Goal: Transaction & Acquisition: Purchase product/service

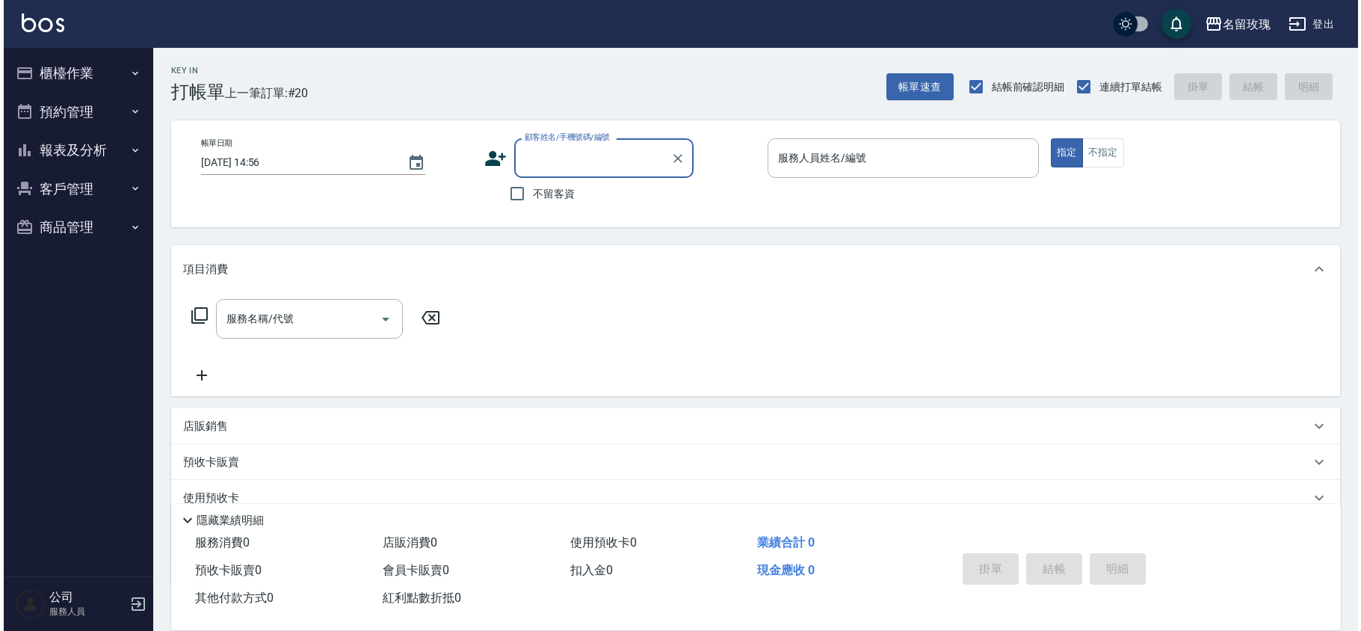
scroll to position [97, 0]
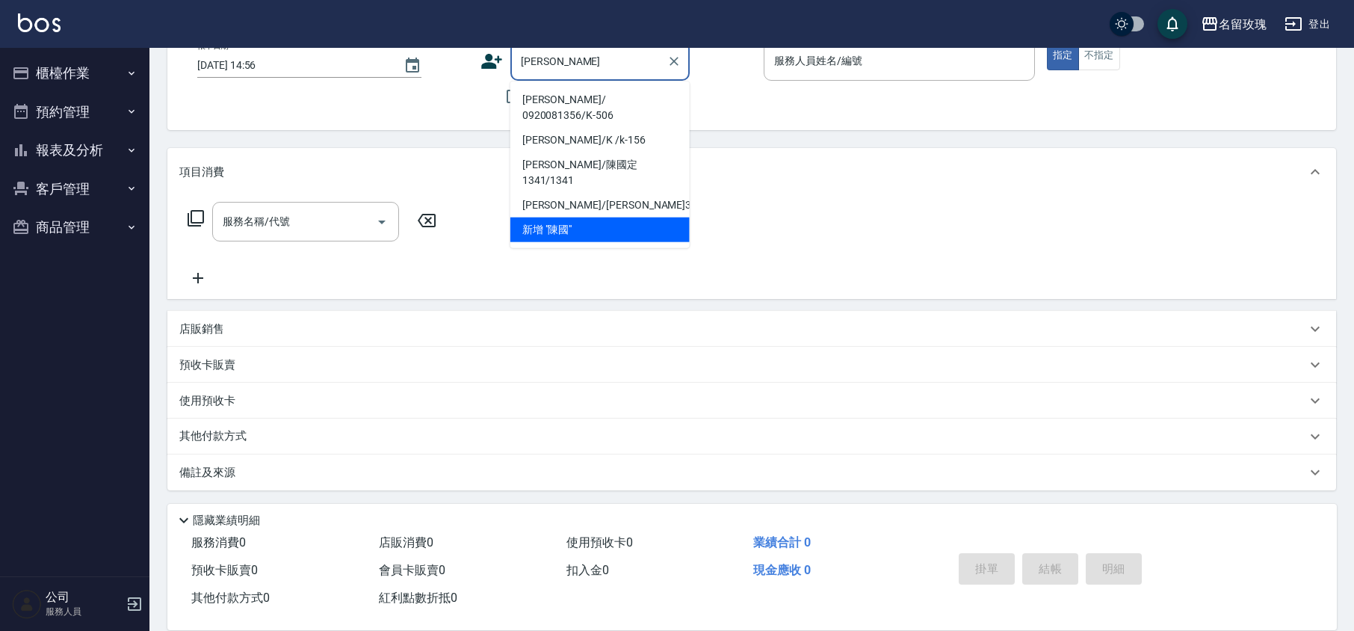
click at [593, 93] on li "[PERSON_NAME]/ 0920081356/K-506" at bounding box center [599, 107] width 179 height 40
type input "[PERSON_NAME]/ 0920081356/K-506"
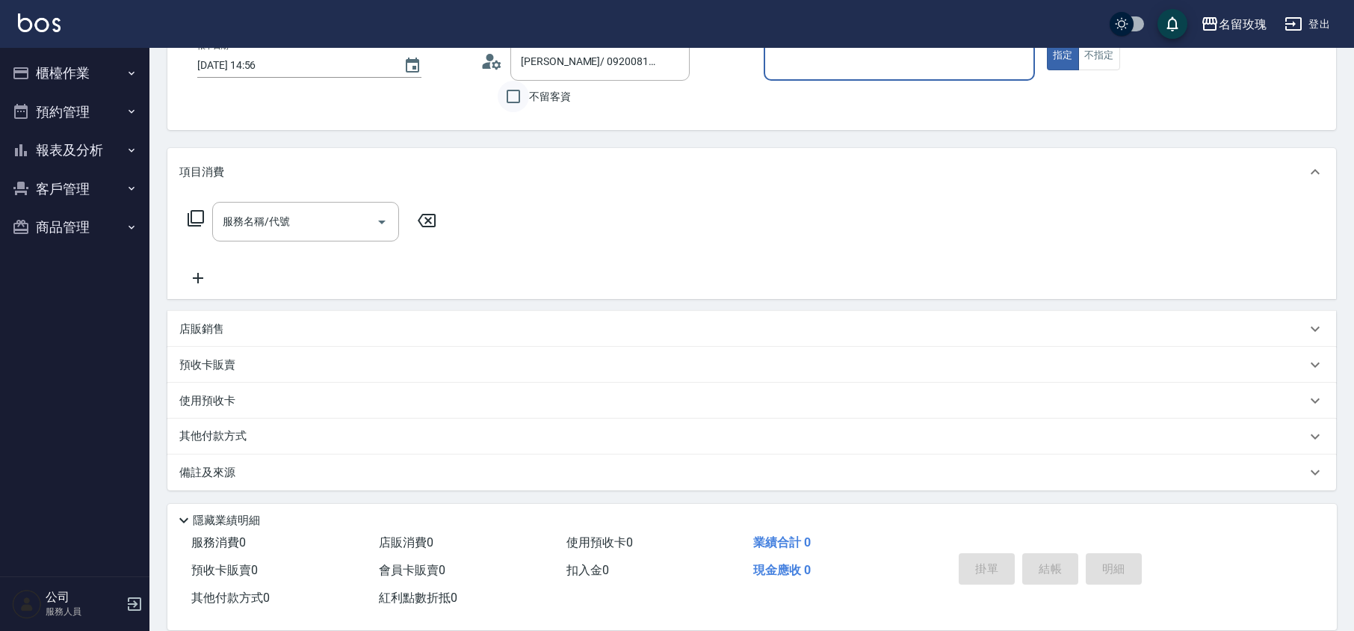
type input "[PERSON_NAME]-5"
click at [490, 63] on icon at bounding box center [491, 61] width 22 height 22
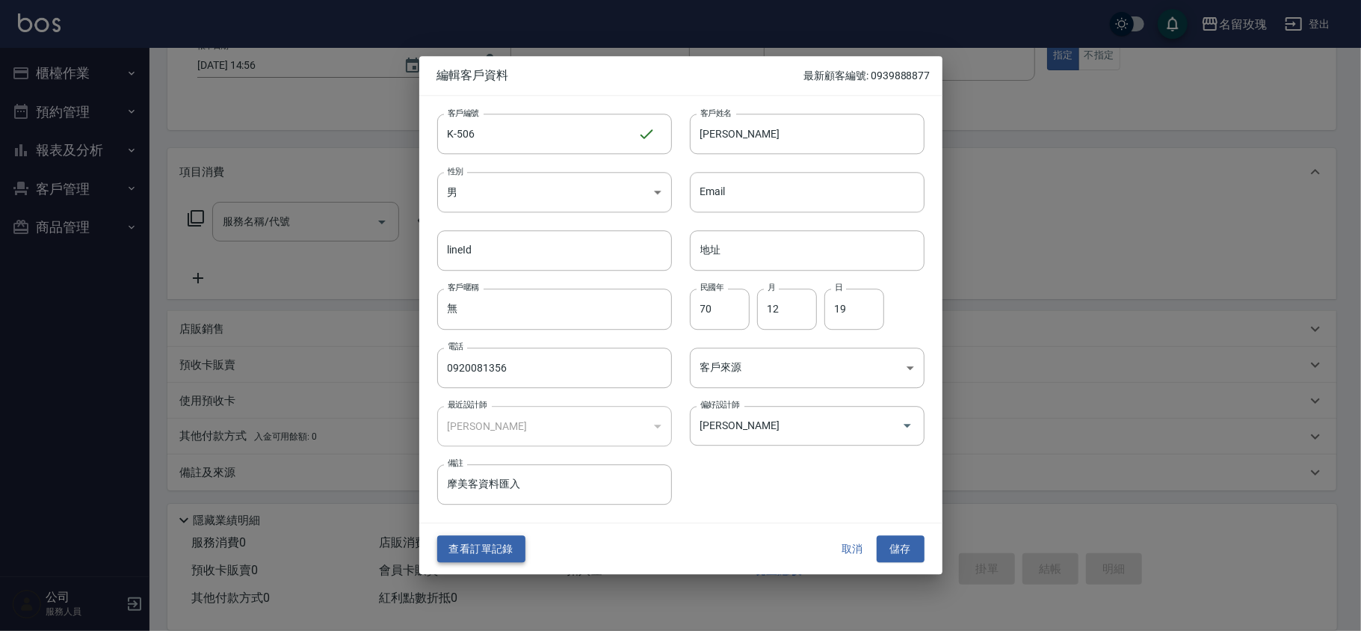
click at [478, 550] on button "查看訂單記錄" at bounding box center [481, 549] width 88 height 28
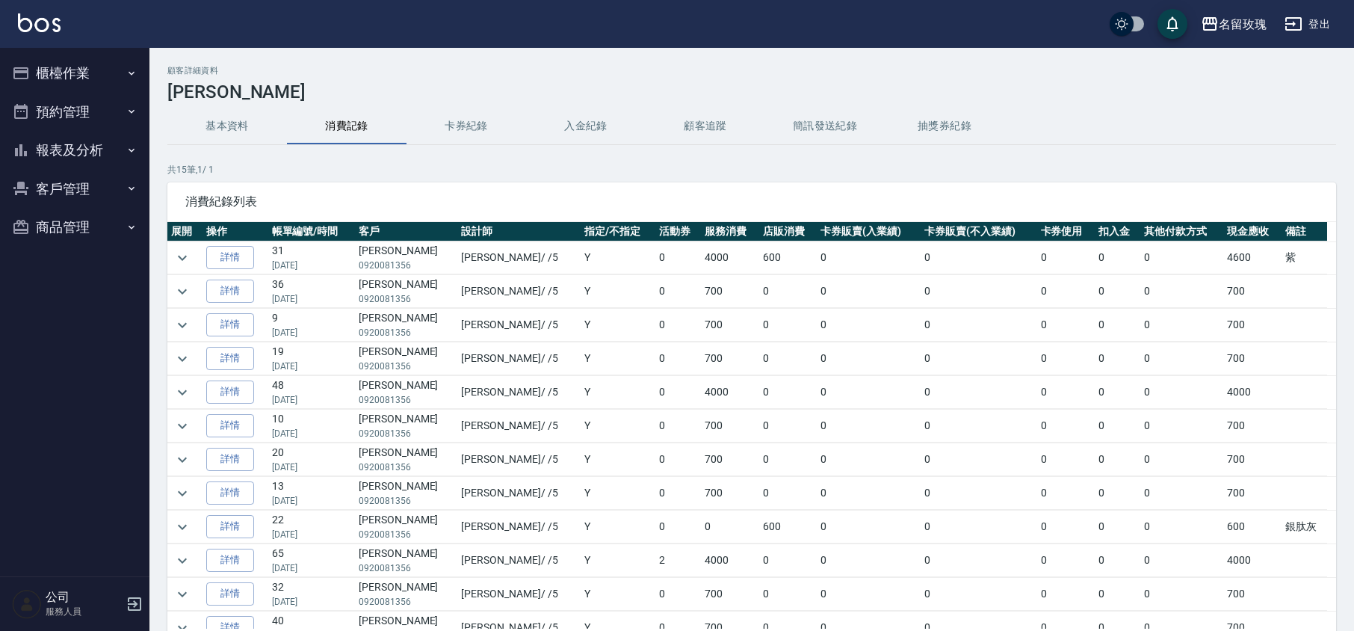
click at [84, 60] on button "櫃檯作業" at bounding box center [74, 73] width 137 height 39
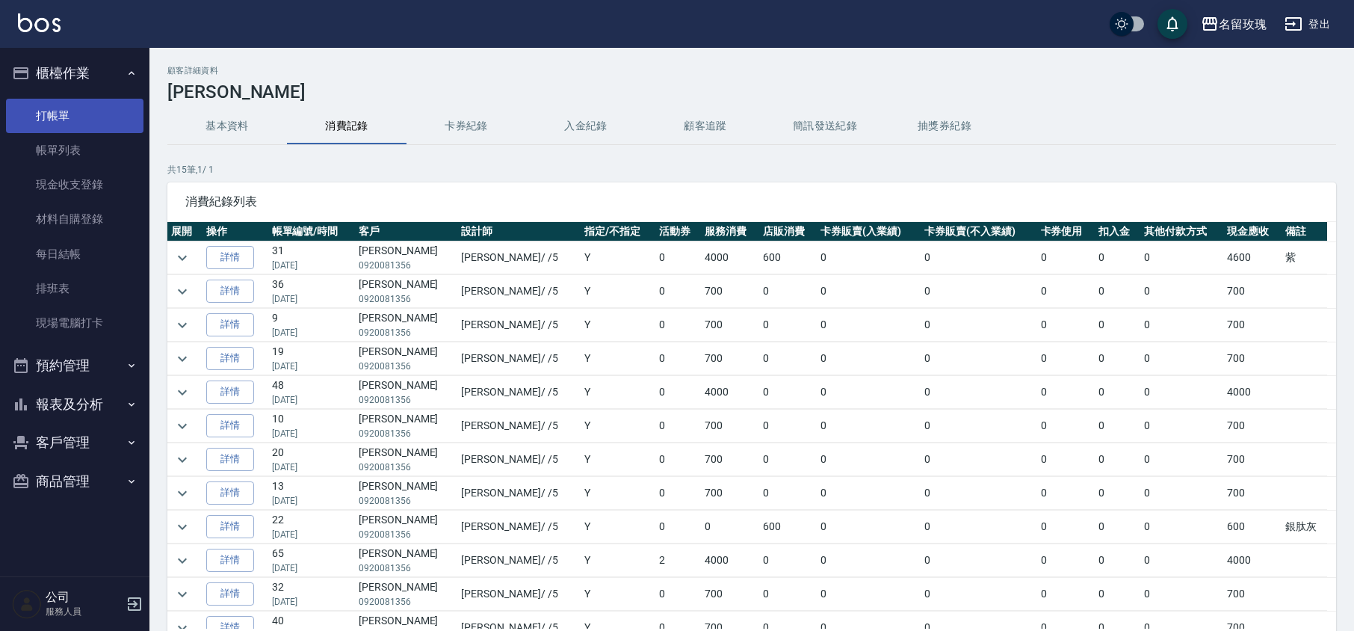
drag, startPoint x: 49, startPoint y: 103, endPoint x: 99, endPoint y: 99, distance: 51.0
click at [49, 103] on link "打帳單" at bounding box center [74, 116] width 137 height 34
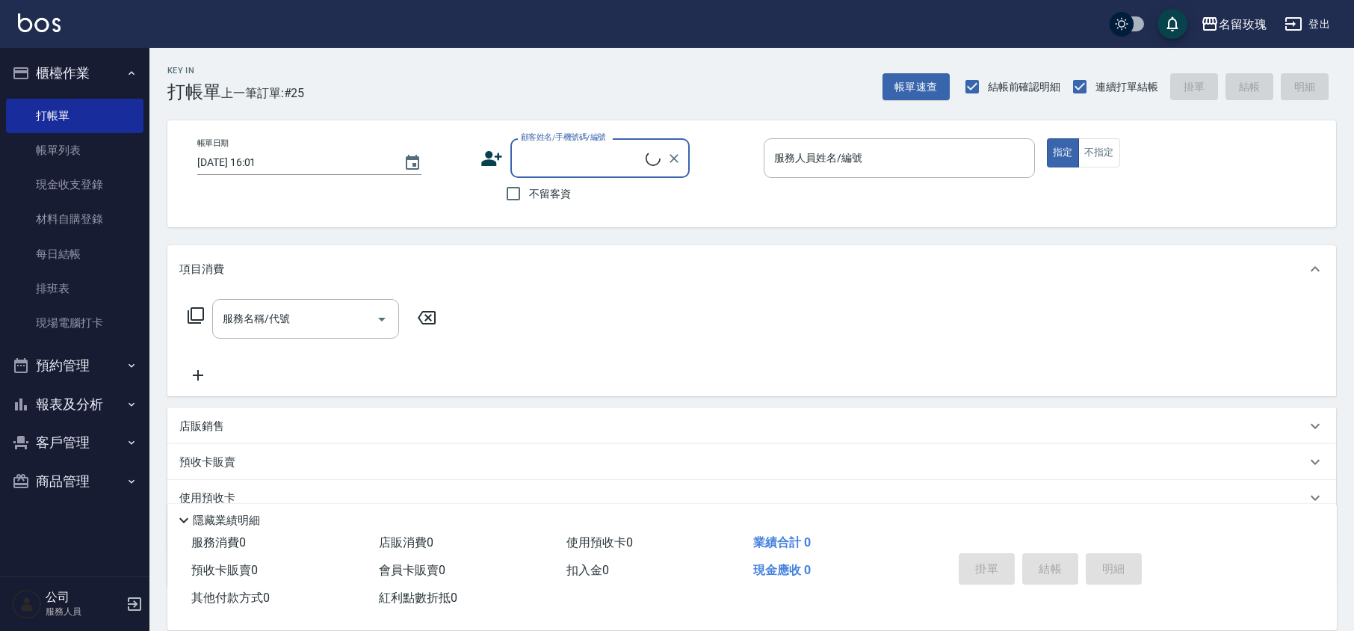
click at [566, 153] on input "顧客姓名/手機號碼/編號" at bounding box center [581, 158] width 129 height 26
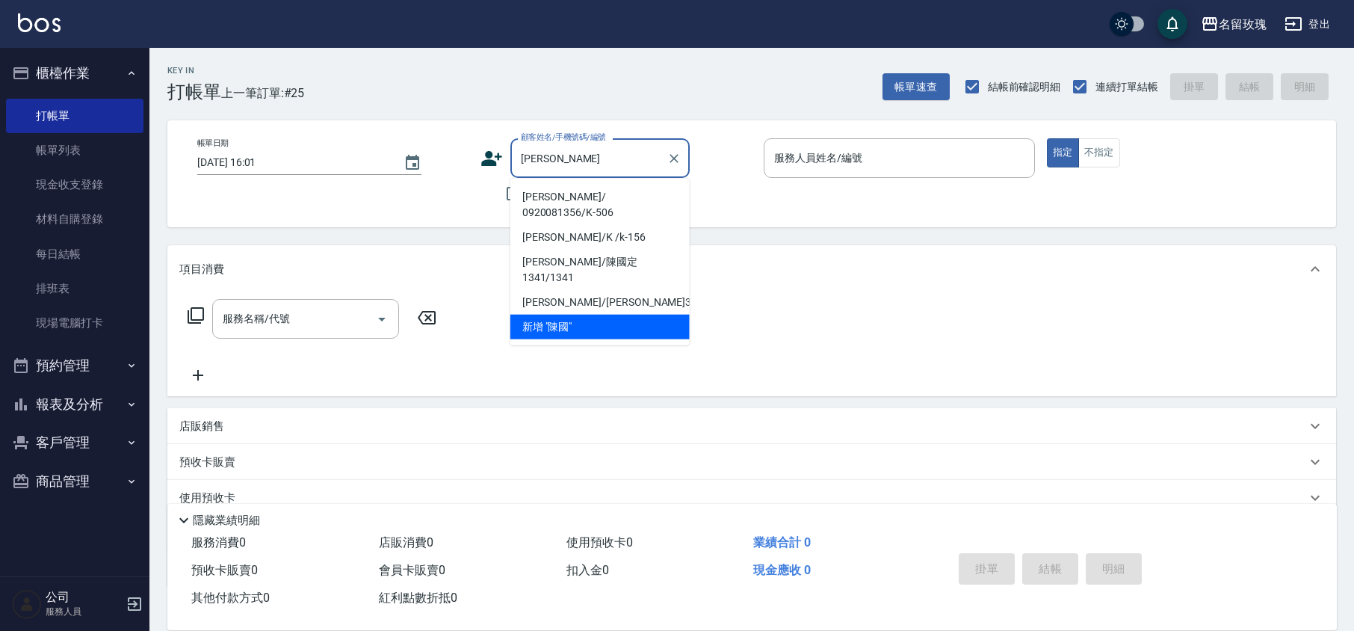
click at [539, 193] on li "[PERSON_NAME]/ 0920081356/K-506" at bounding box center [599, 205] width 179 height 40
type input "[PERSON_NAME]/ 0920081356/K-506"
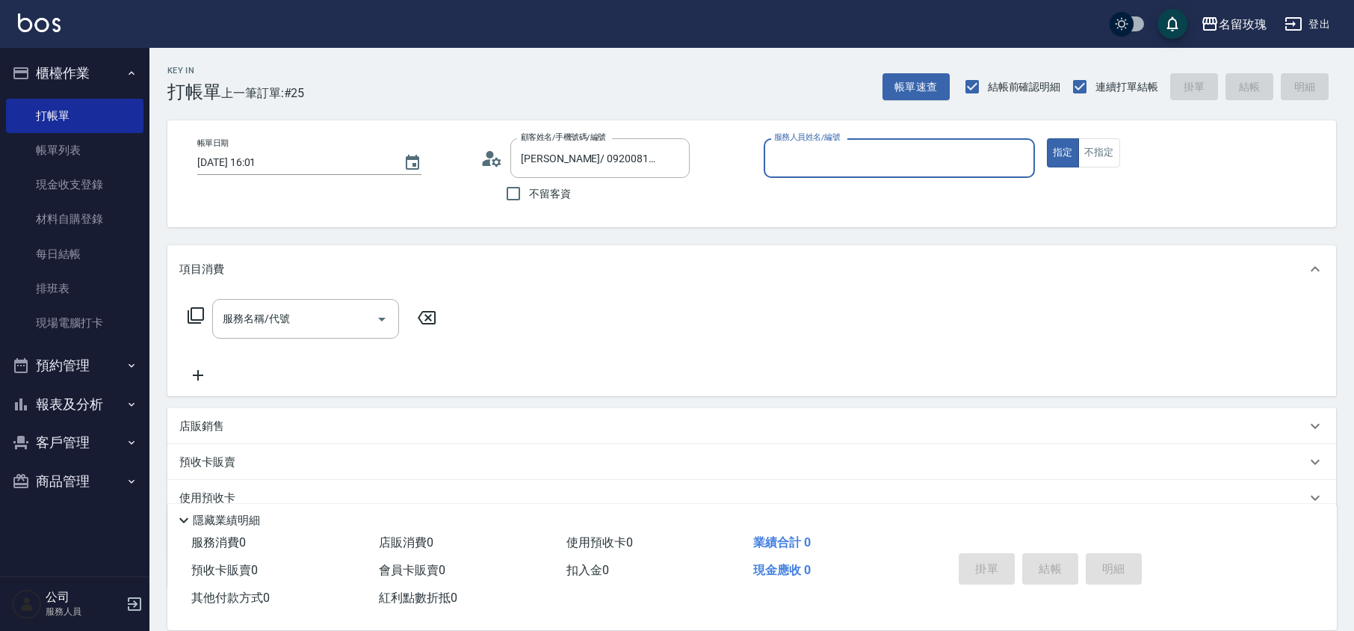
type input "[PERSON_NAME]-5"
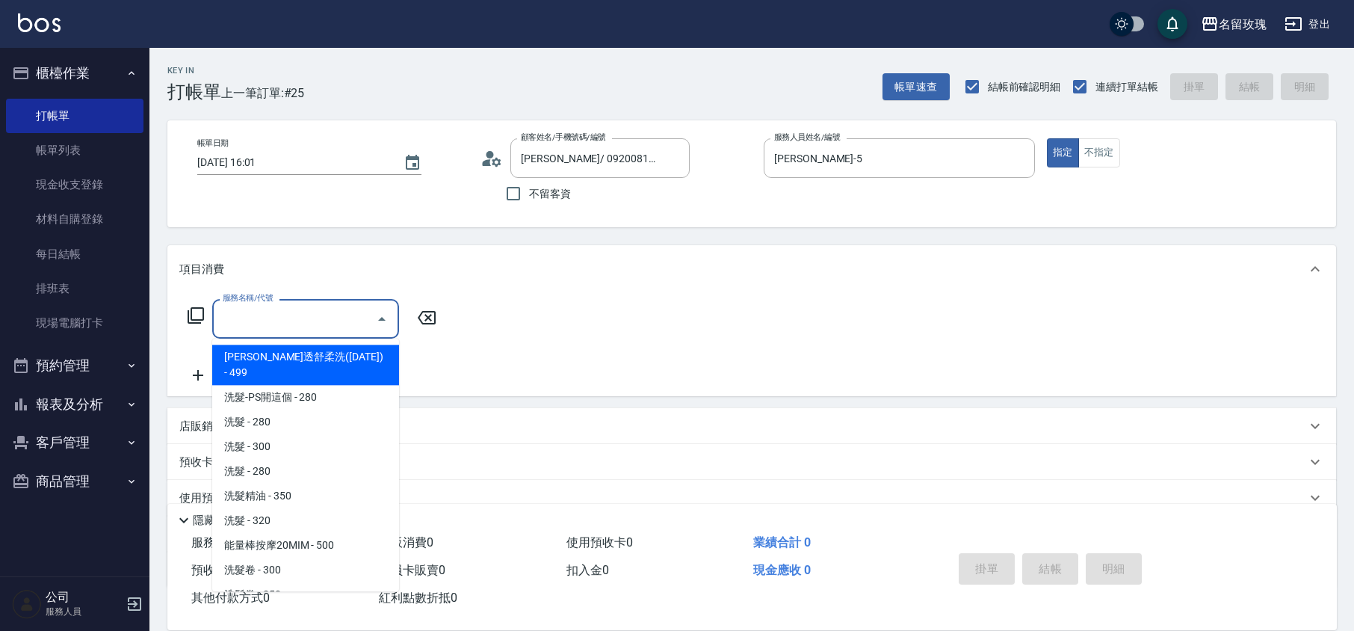
click at [290, 321] on input "服務名稱/代號" at bounding box center [294, 319] width 151 height 26
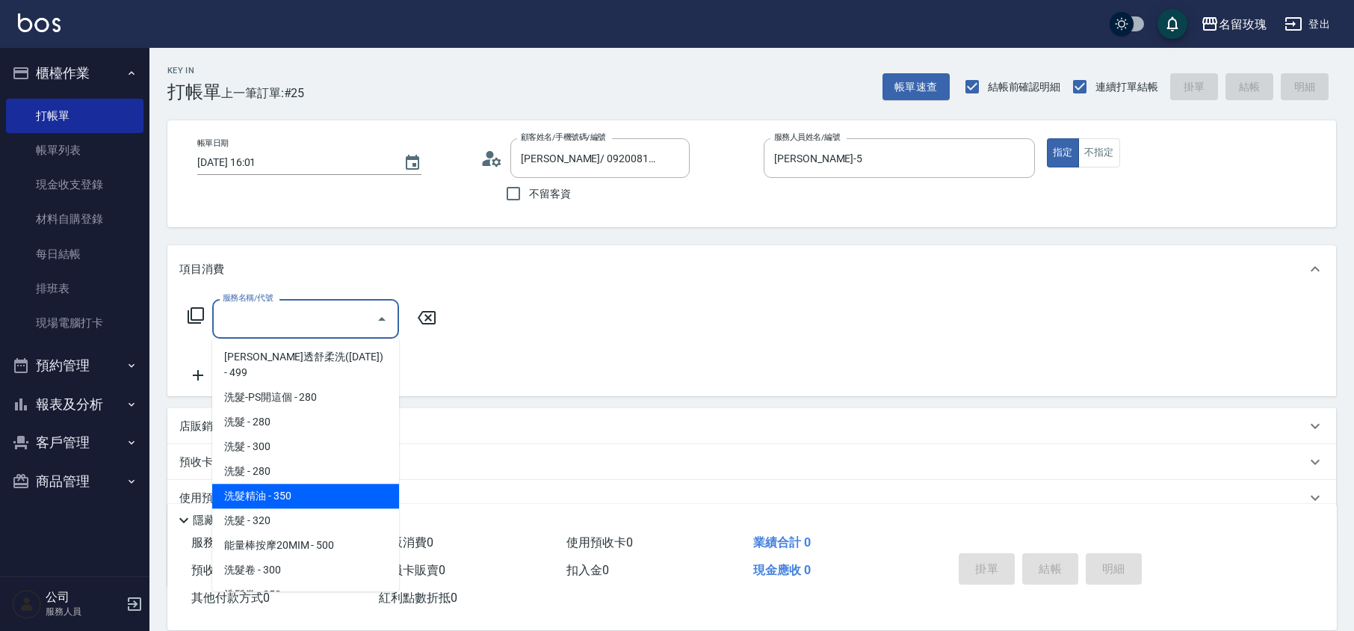
click at [288, 483] on span "洗髮精油 - 350" at bounding box center [305, 495] width 187 height 25
type input "洗髮精油(206)"
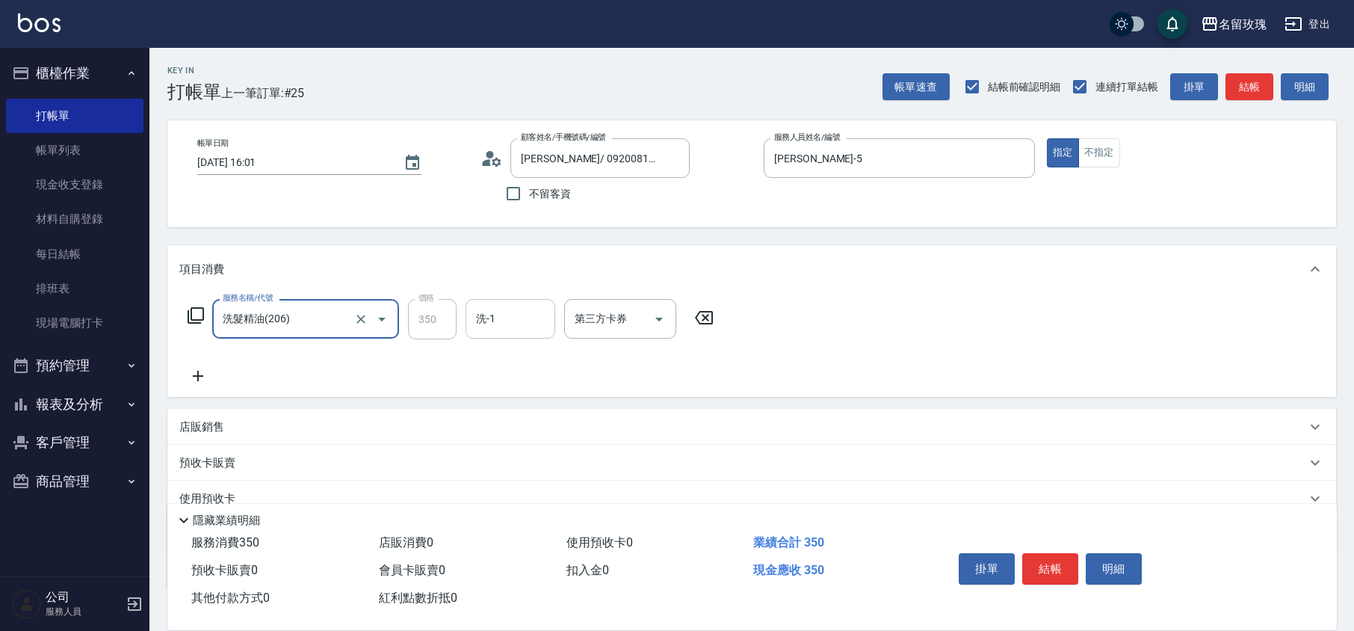
click at [491, 311] on div "洗-1 洗-1" at bounding box center [511, 319] width 90 height 40
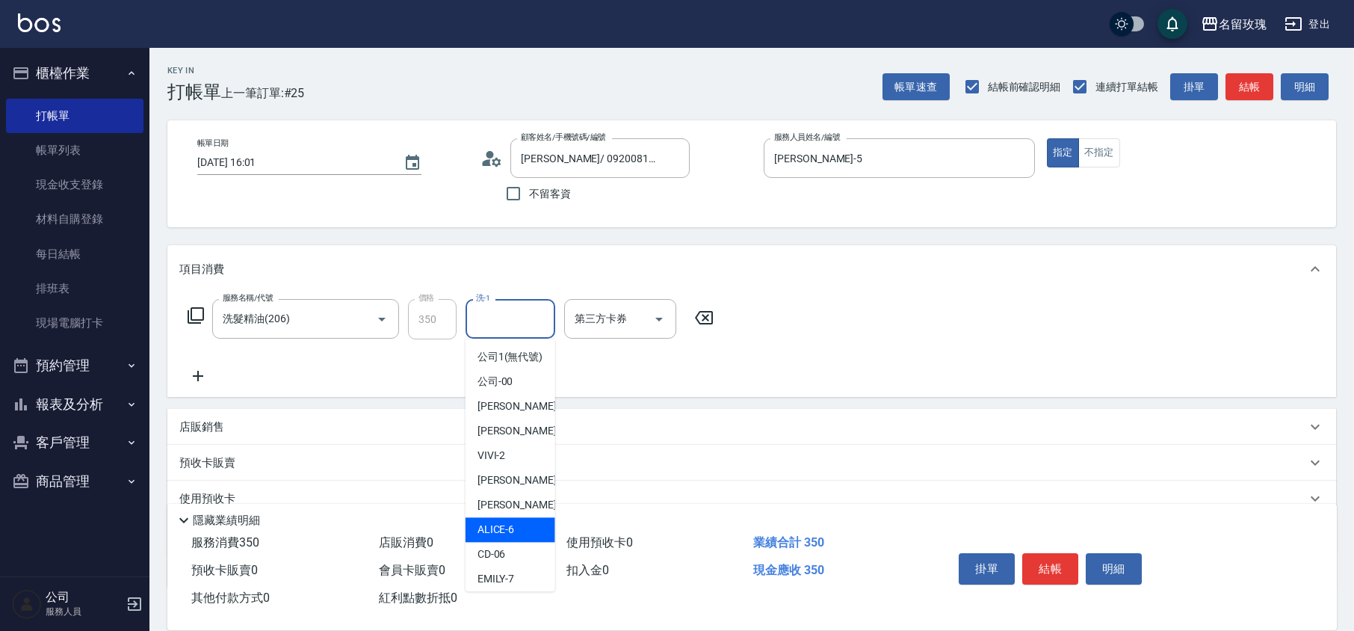
scroll to position [294, 0]
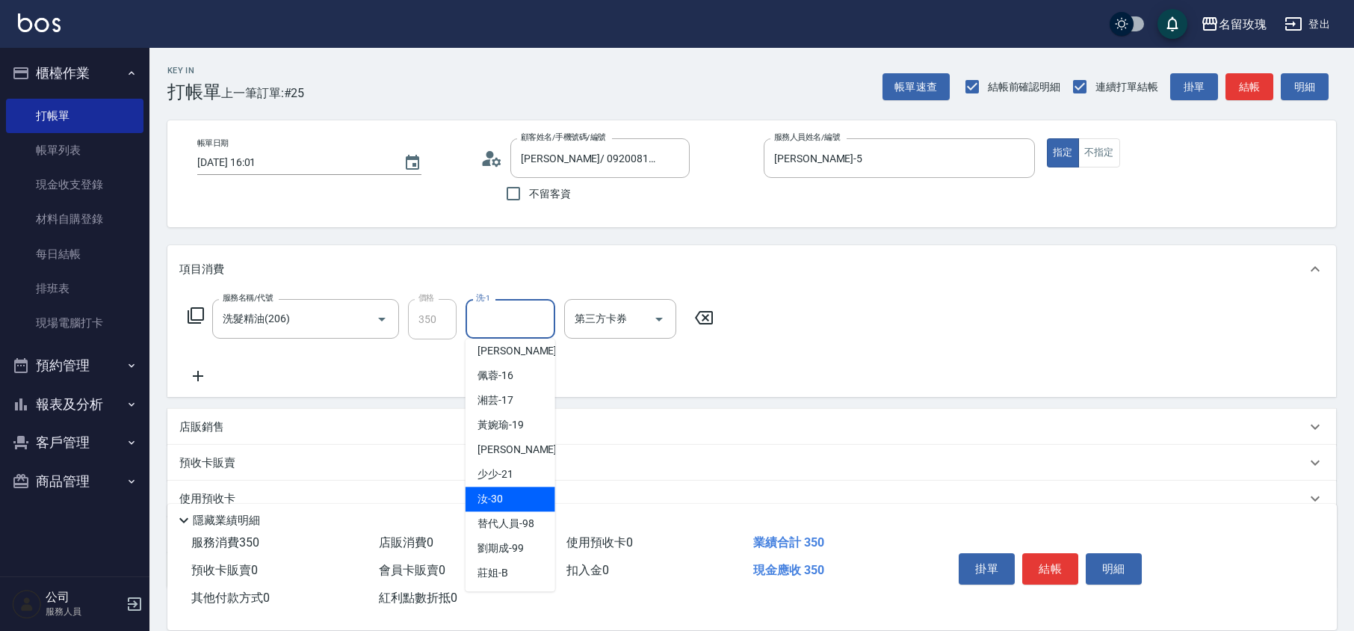
click at [482, 491] on span "汝 -30" at bounding box center [489, 499] width 25 height 16
type input "汝-30"
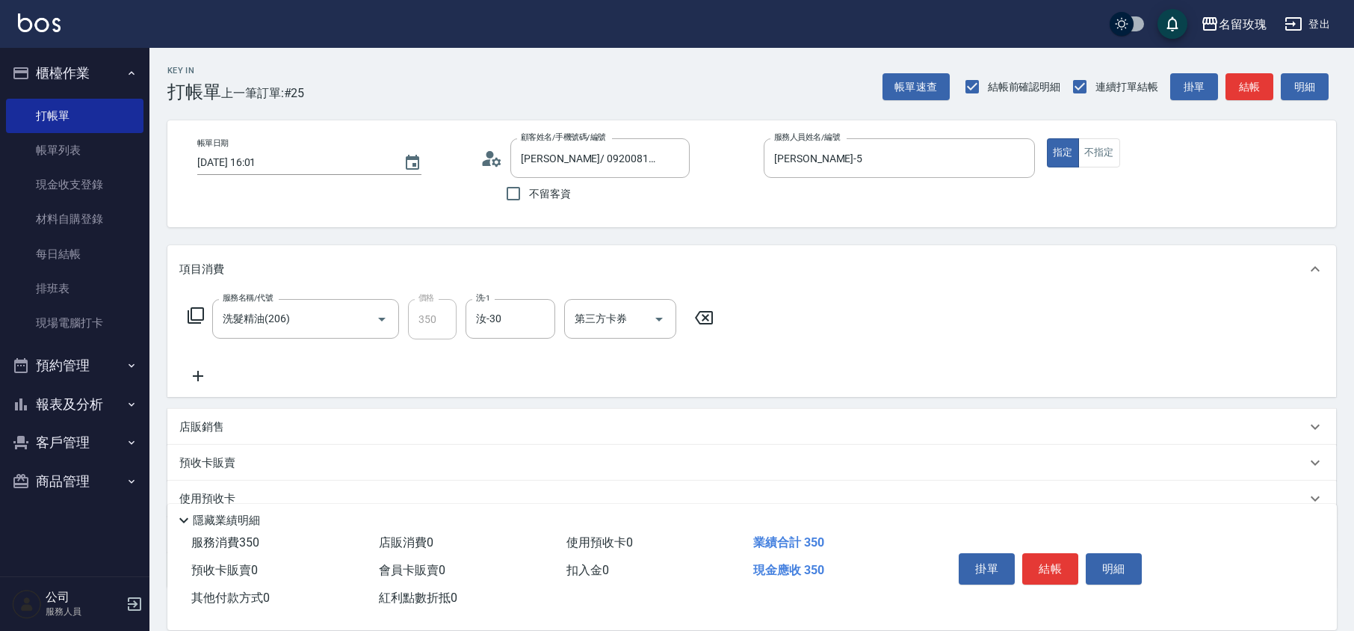
click at [217, 377] on div "服務名稱/代號 洗髮精油(206) 服務名稱/代號 價格 350 價格 洗-1 汝-30 洗-1 第三方卡券 第三方卡券" at bounding box center [450, 342] width 543 height 86
click at [209, 380] on icon at bounding box center [197, 376] width 37 height 18
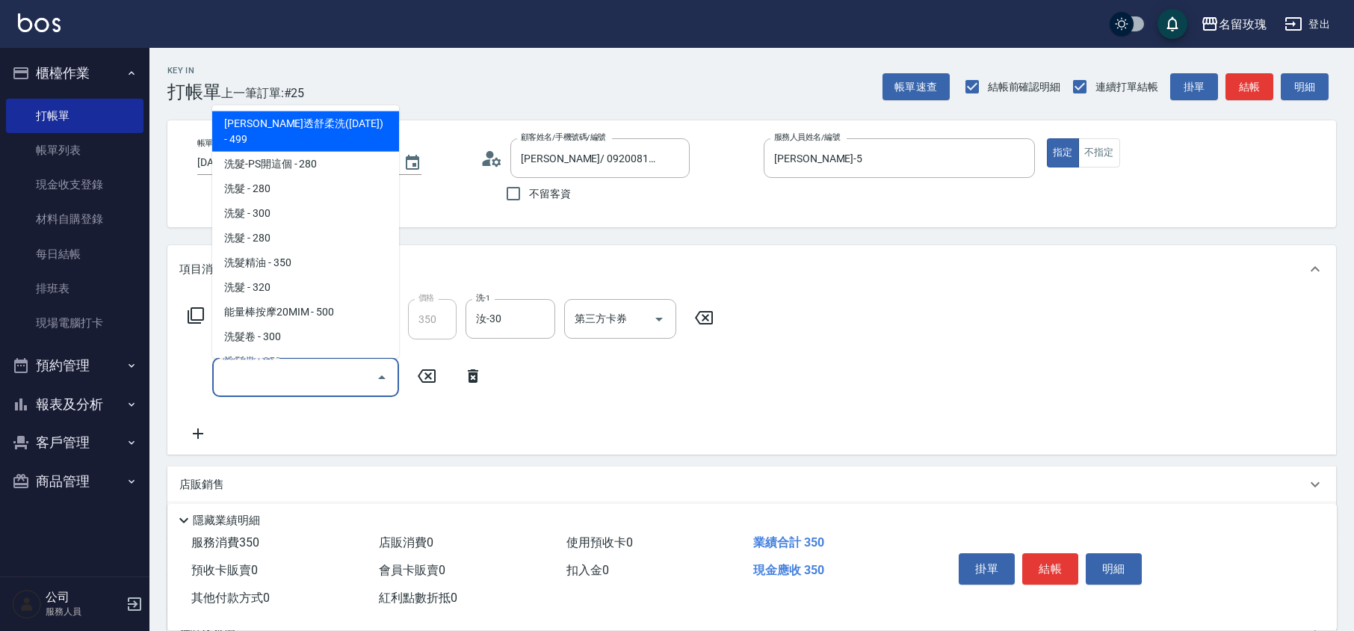
click at [268, 386] on input "服務名稱/代號" at bounding box center [294, 377] width 151 height 26
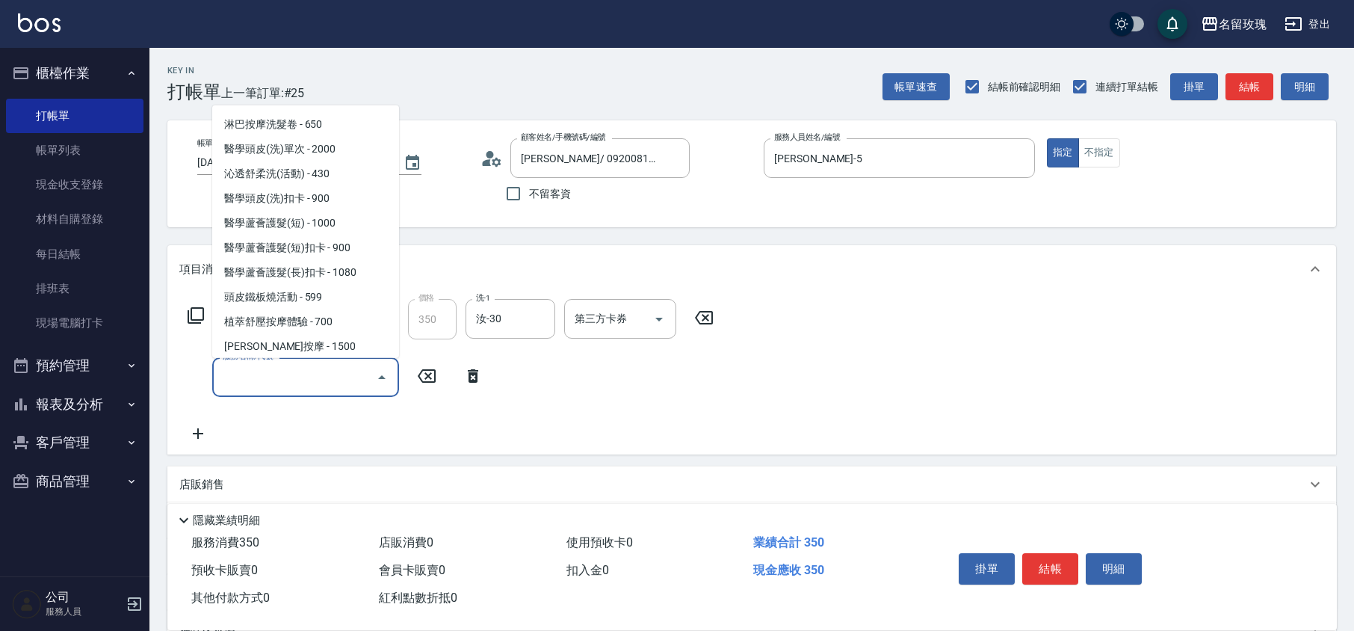
scroll to position [498, 0]
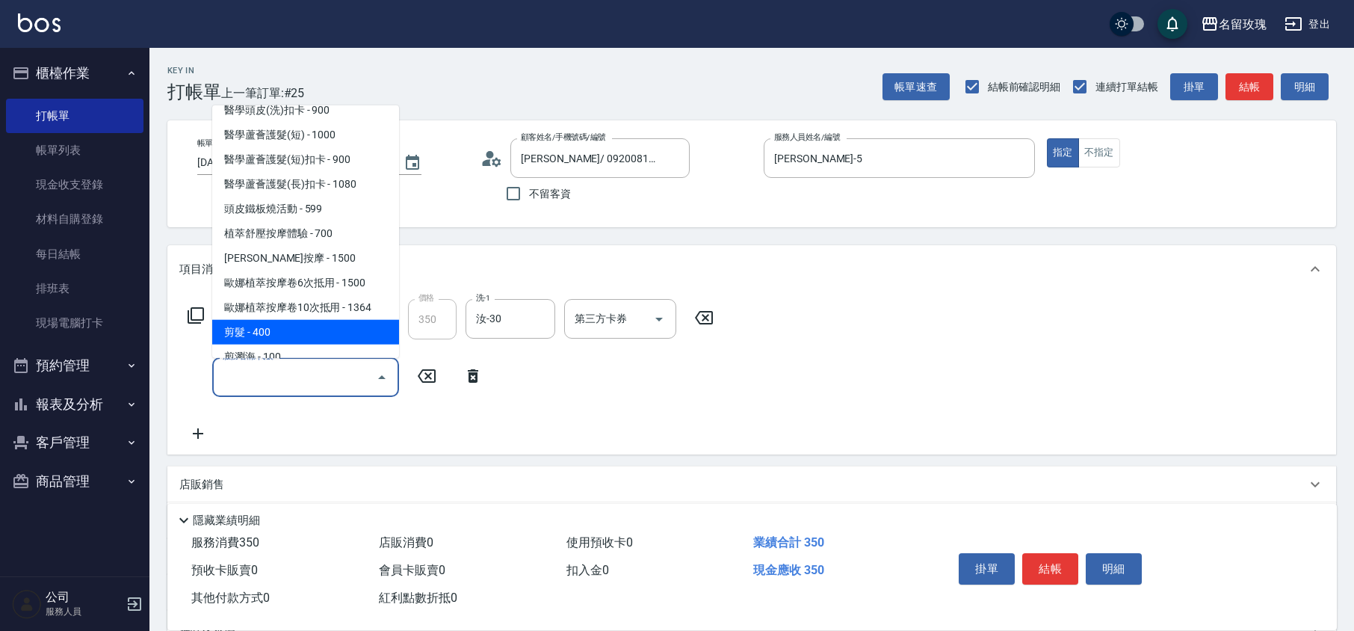
click at [250, 320] on span "剪髮 - 400" at bounding box center [305, 332] width 187 height 25
type input "剪髮(301)"
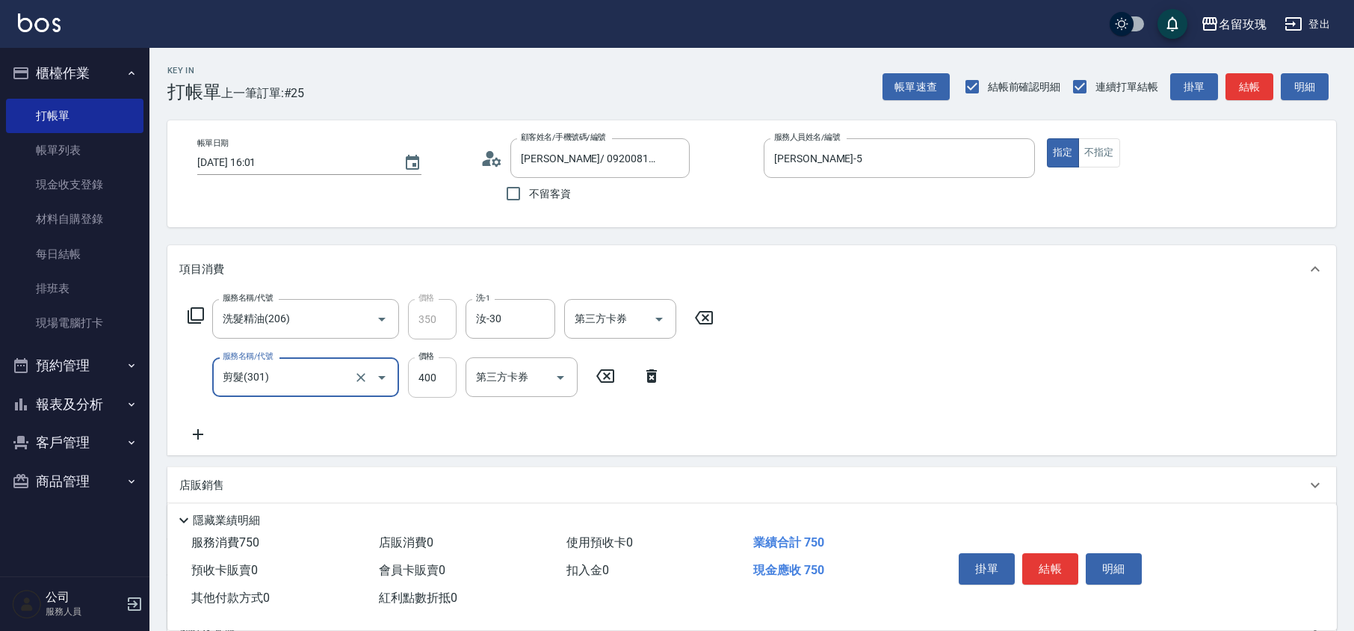
drag, startPoint x: 428, startPoint y: 378, endPoint x: 456, endPoint y: 359, distance: 33.8
click at [428, 378] on input "400" at bounding box center [432, 377] width 49 height 40
type input "350"
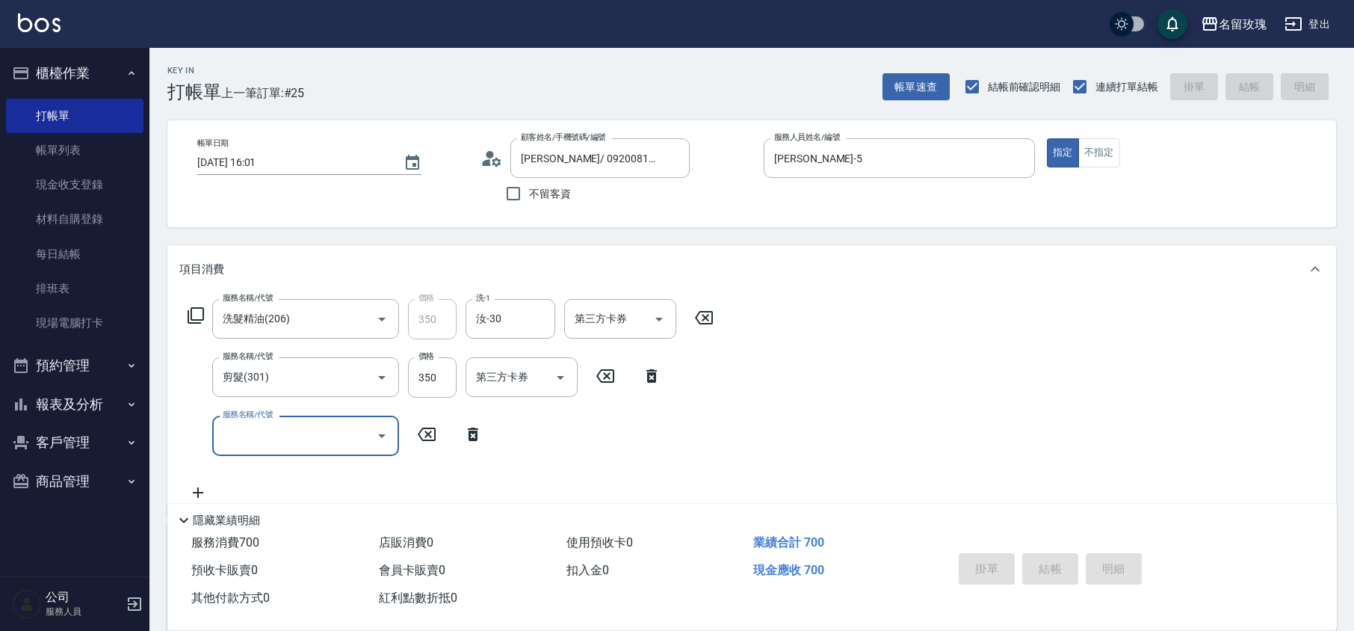
type input "[DATE] 16:02"
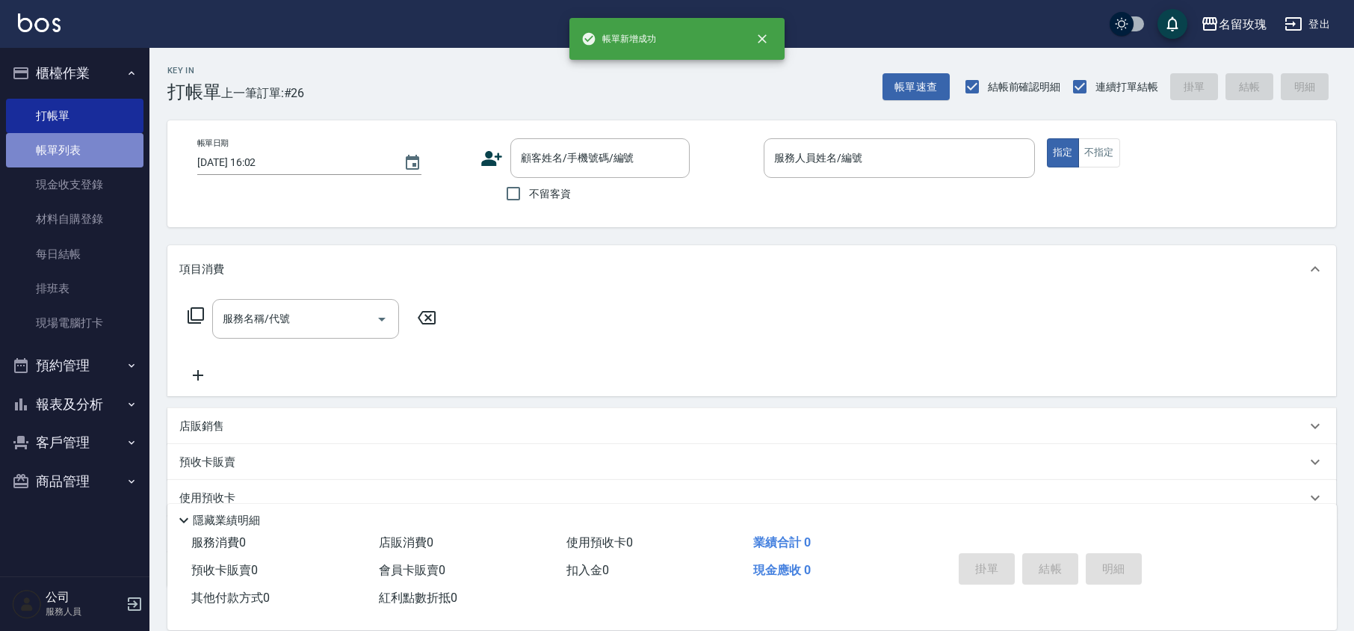
click at [90, 147] on link "帳單列表" at bounding box center [74, 150] width 137 height 34
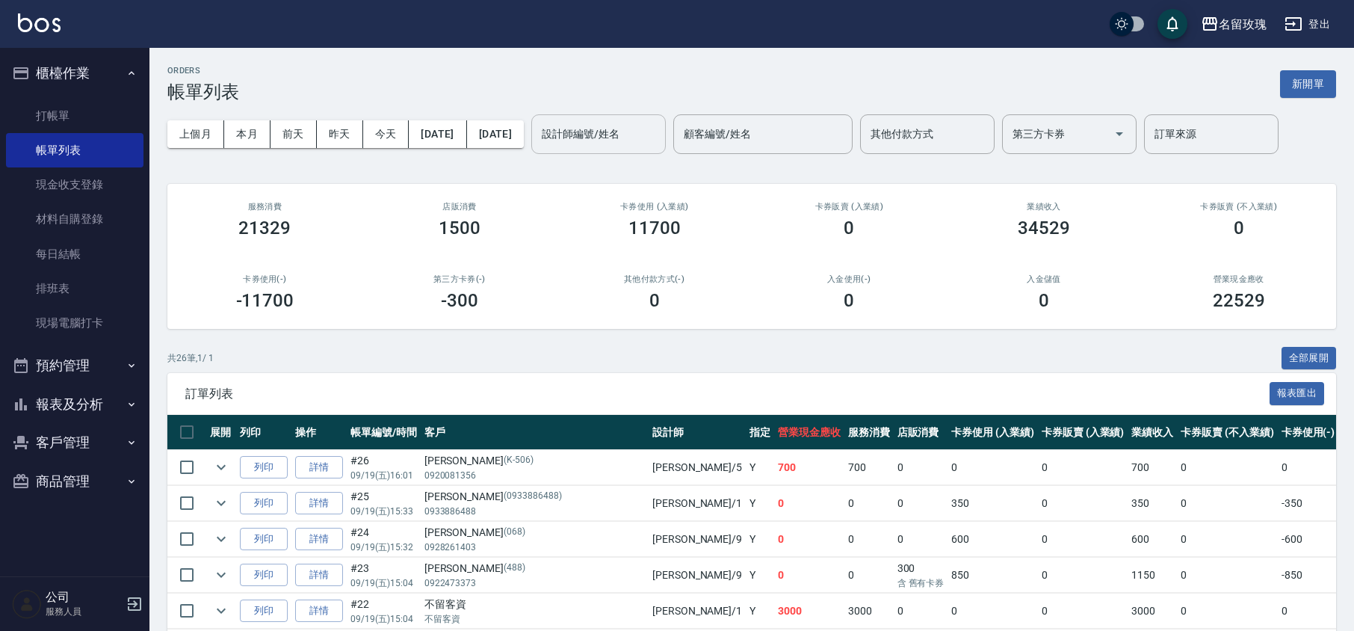
click at [616, 118] on div "設計師編號/姓名" at bounding box center [598, 134] width 135 height 40
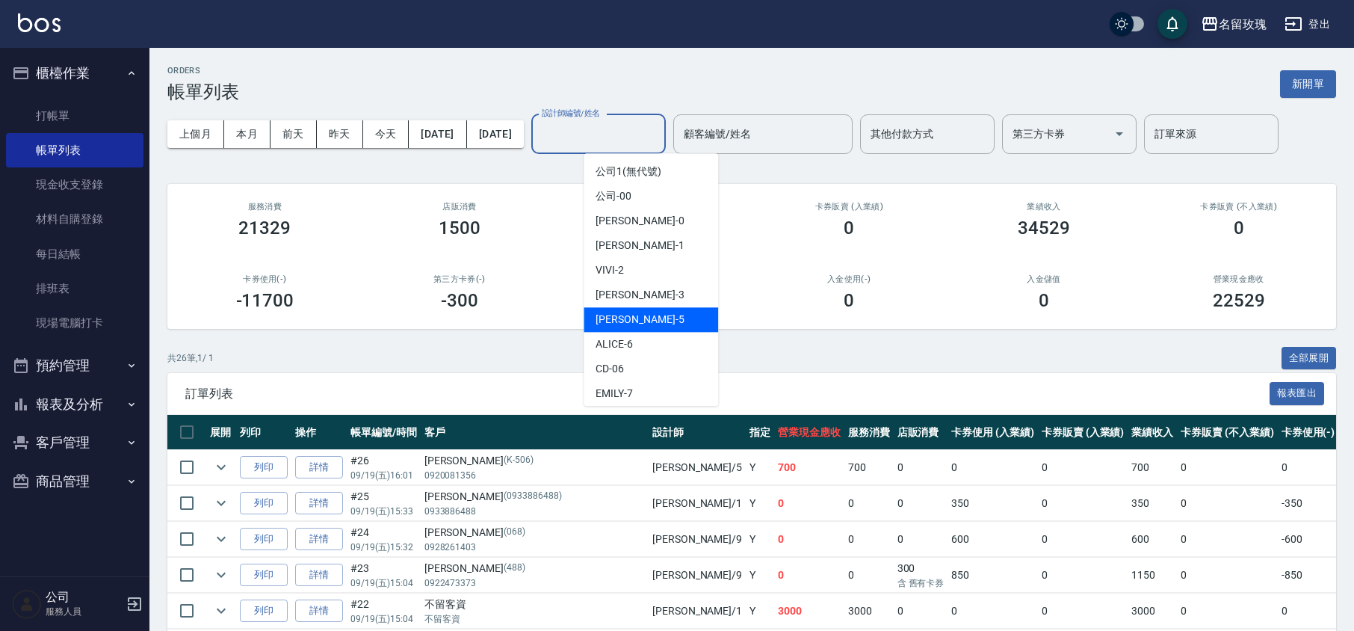
click at [638, 318] on div "[PERSON_NAME] -5" at bounding box center [651, 319] width 135 height 25
type input "[PERSON_NAME]-5"
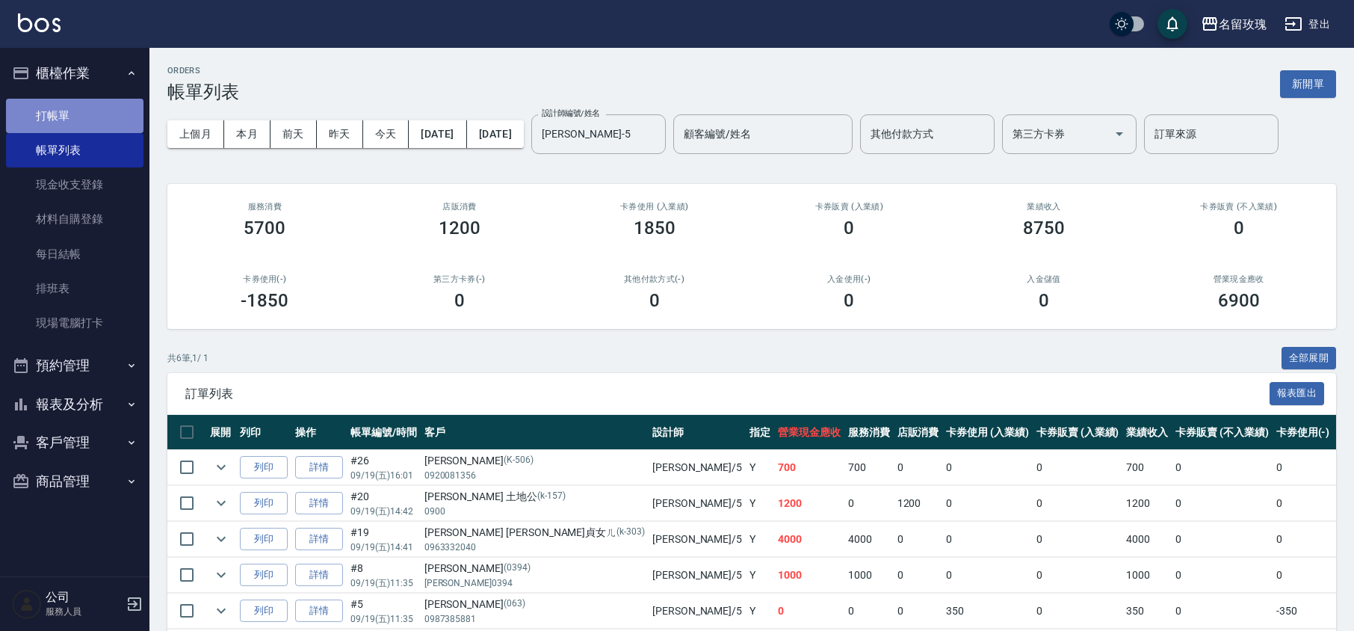
click at [67, 124] on link "打帳單" at bounding box center [74, 116] width 137 height 34
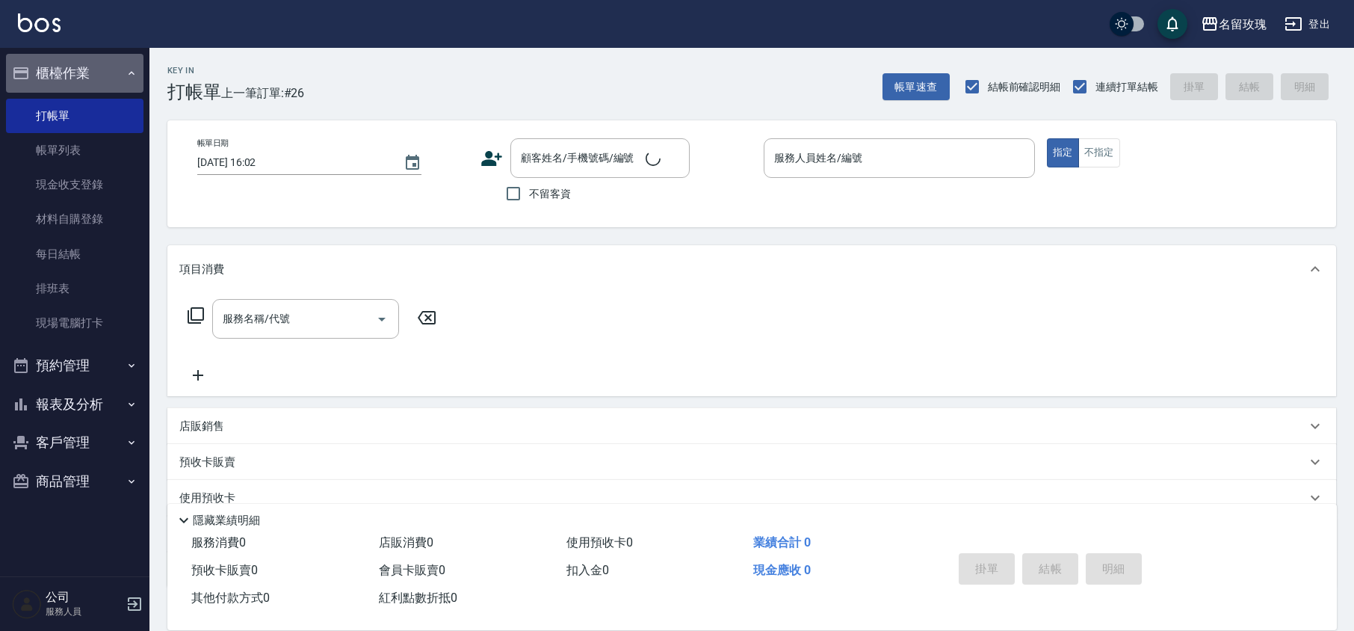
click at [61, 61] on button "櫃檯作業" at bounding box center [74, 73] width 137 height 39
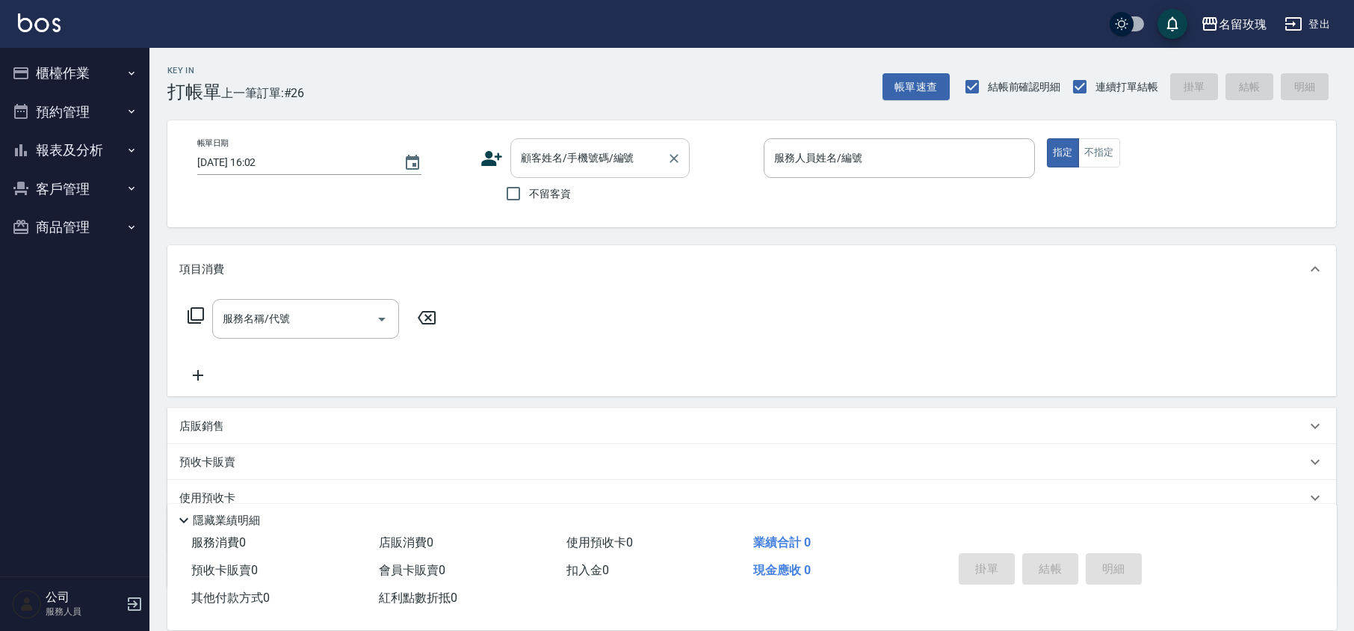
click at [589, 164] on input "顧客姓名/手機號碼/編號" at bounding box center [588, 158] width 143 height 26
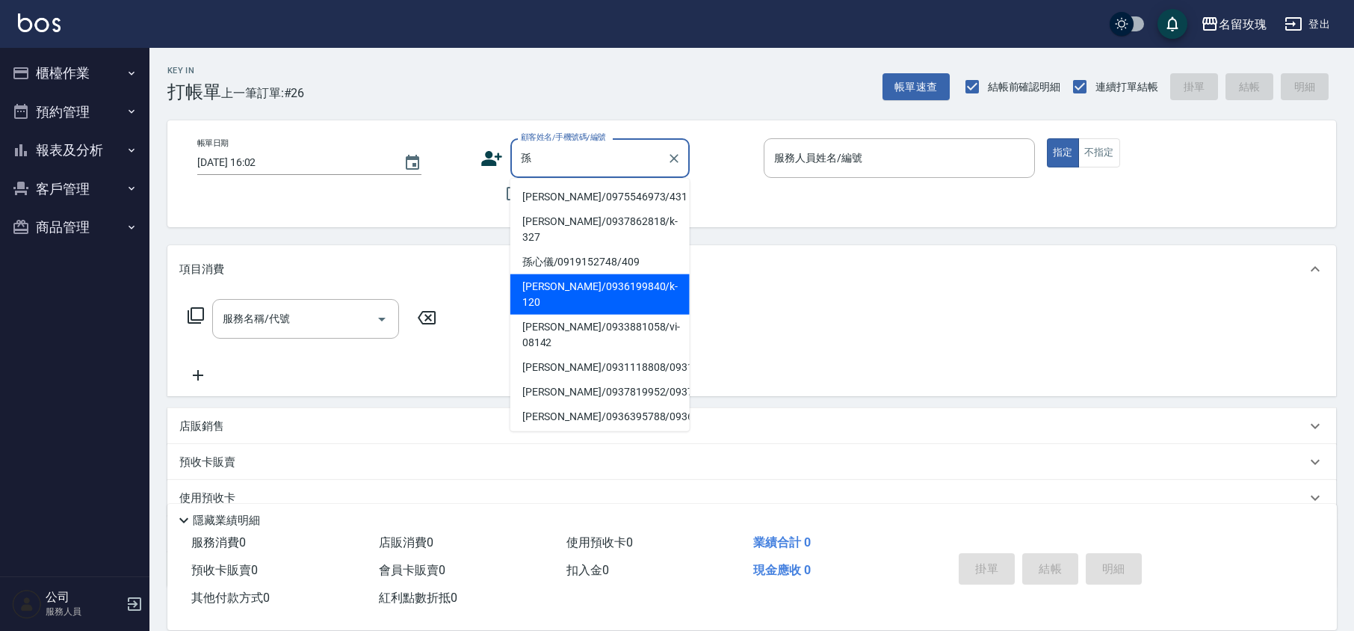
click at [563, 274] on li "[PERSON_NAME]/0936199840/k-120" at bounding box center [599, 294] width 179 height 40
type input "[PERSON_NAME]/0936199840/k-120"
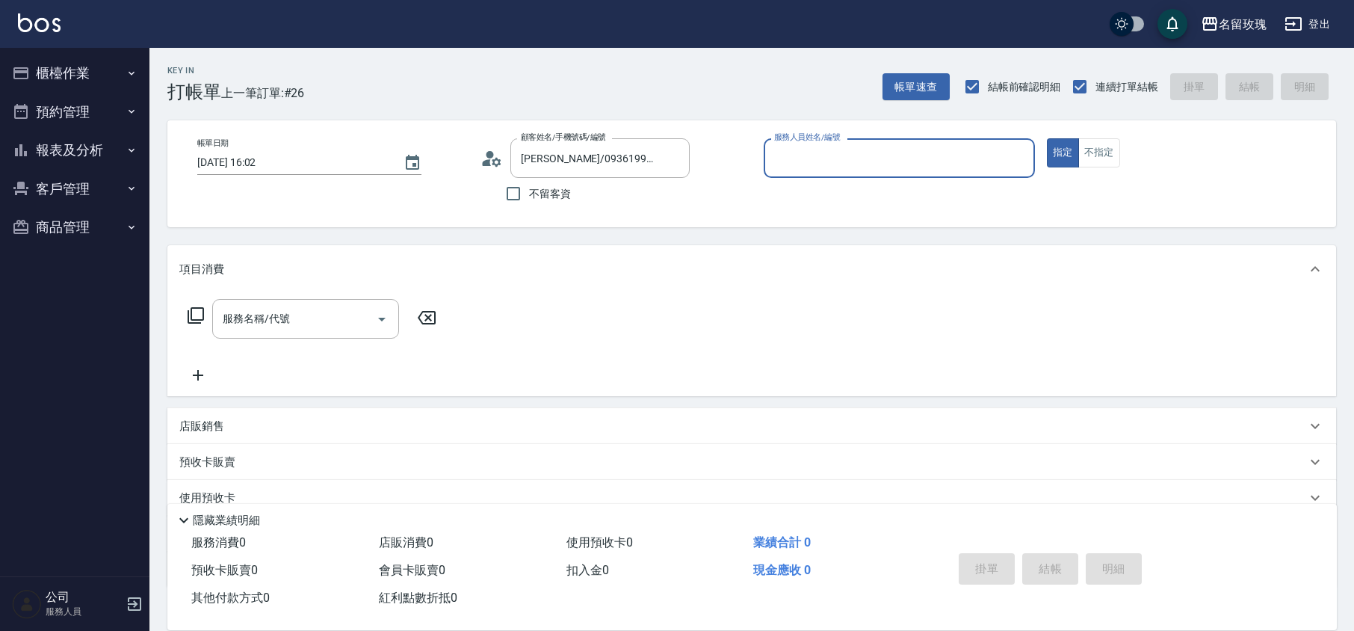
type input "[PERSON_NAME]-5"
click at [676, 155] on icon "Clear" at bounding box center [674, 158] width 15 height 15
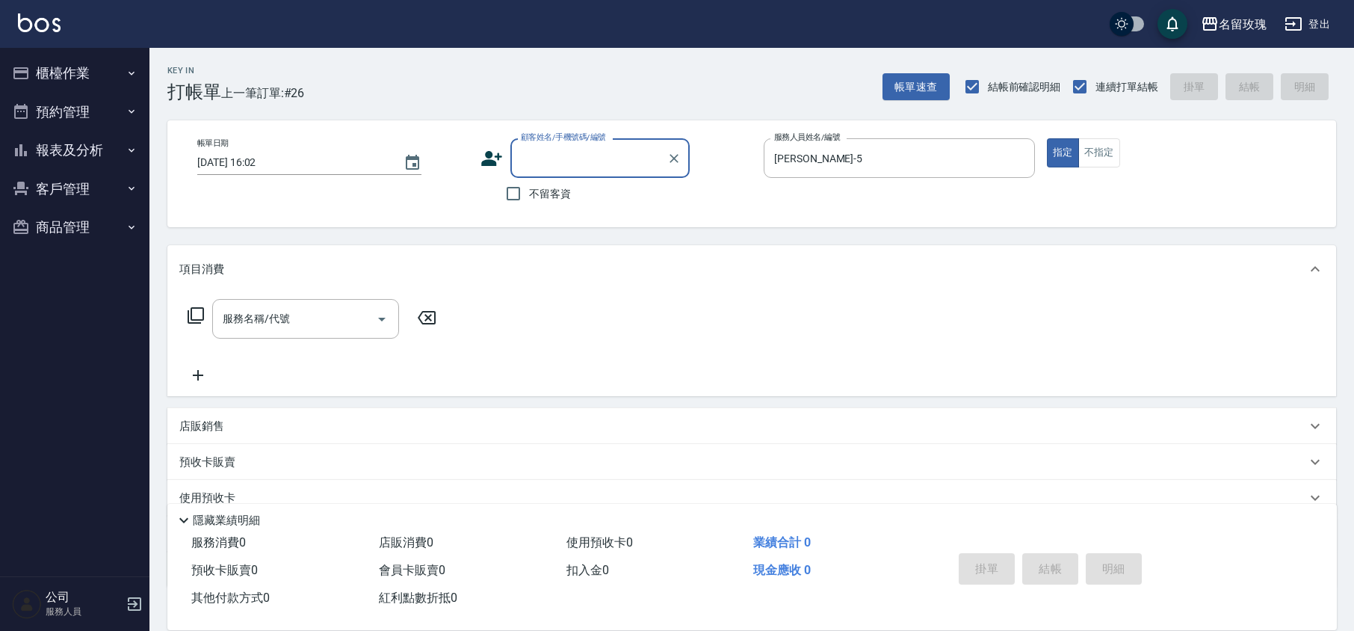
click at [625, 156] on input "顧客姓名/手機號碼/編號" at bounding box center [588, 158] width 143 height 26
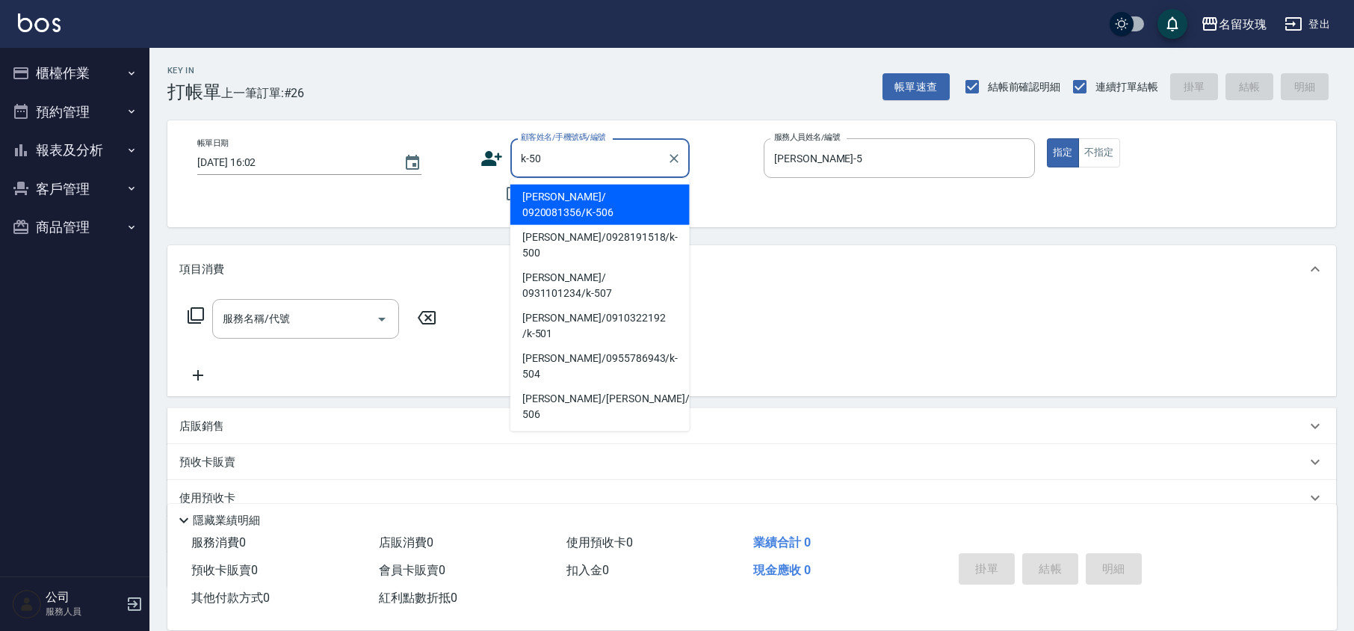
click at [529, 156] on input "k-50" at bounding box center [588, 158] width 143 height 26
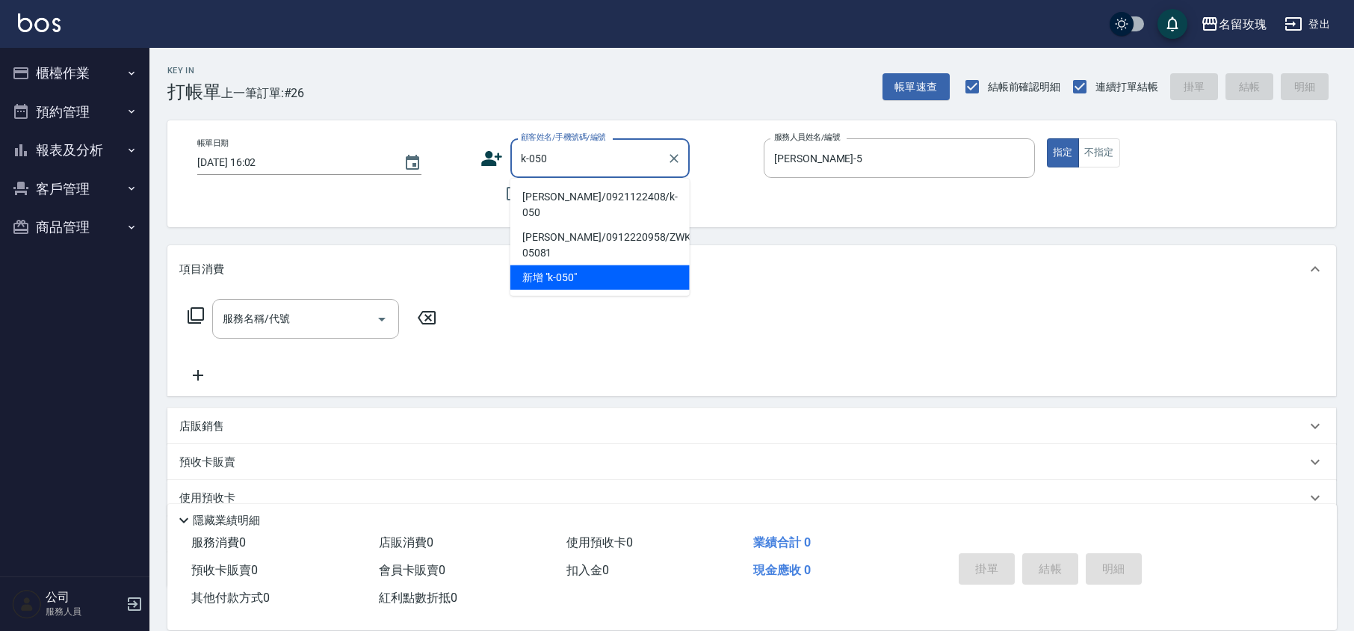
click at [559, 188] on li "[PERSON_NAME]/0921122408/k-050" at bounding box center [599, 205] width 179 height 40
type input "[PERSON_NAME]/0921122408/k-050"
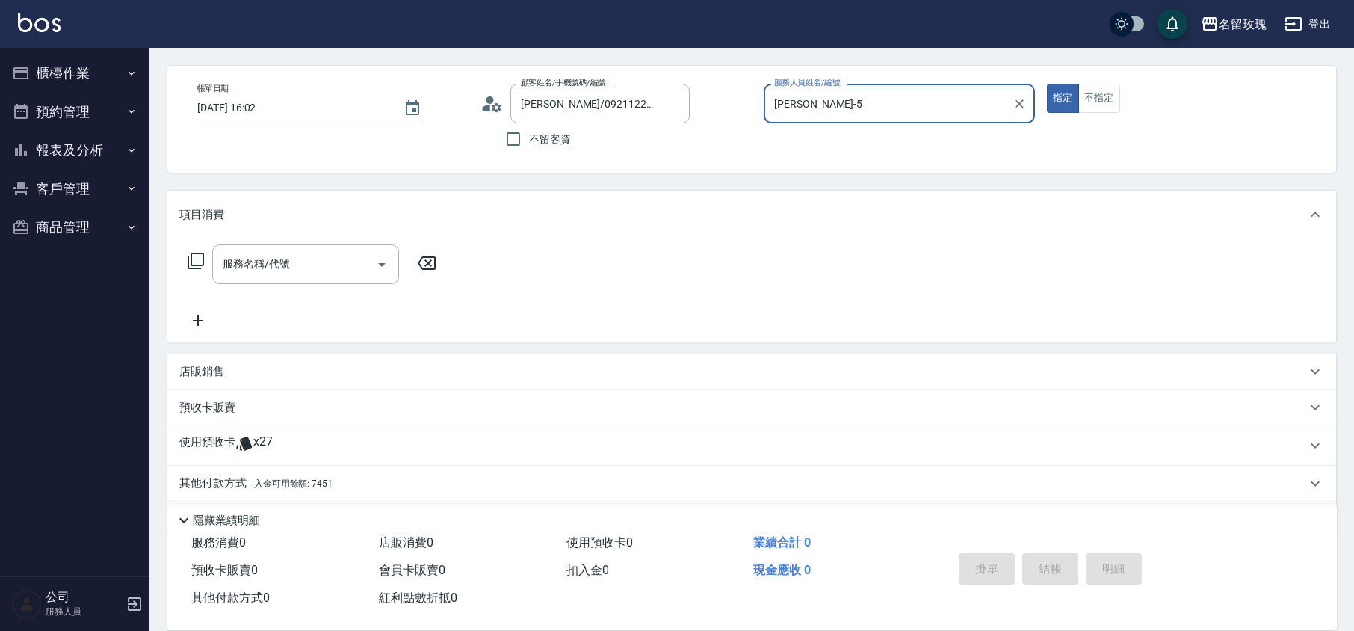
scroll to position [99, 0]
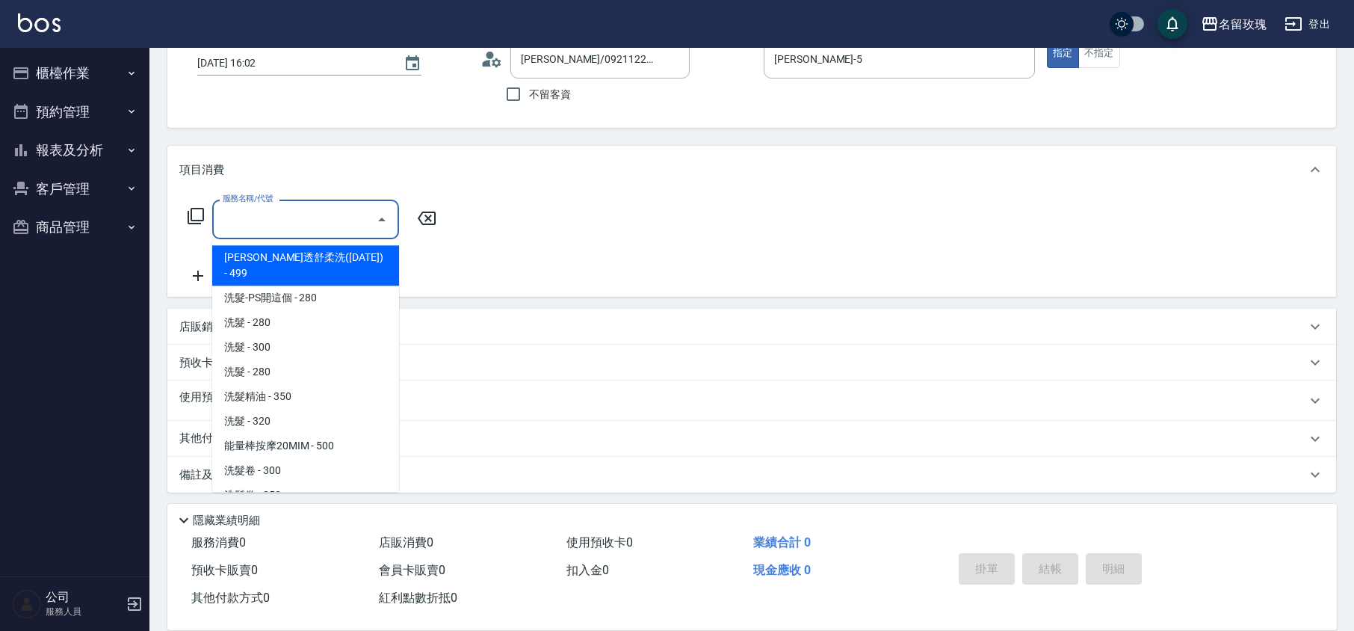
click at [287, 229] on input "服務名稱/代號" at bounding box center [294, 219] width 151 height 26
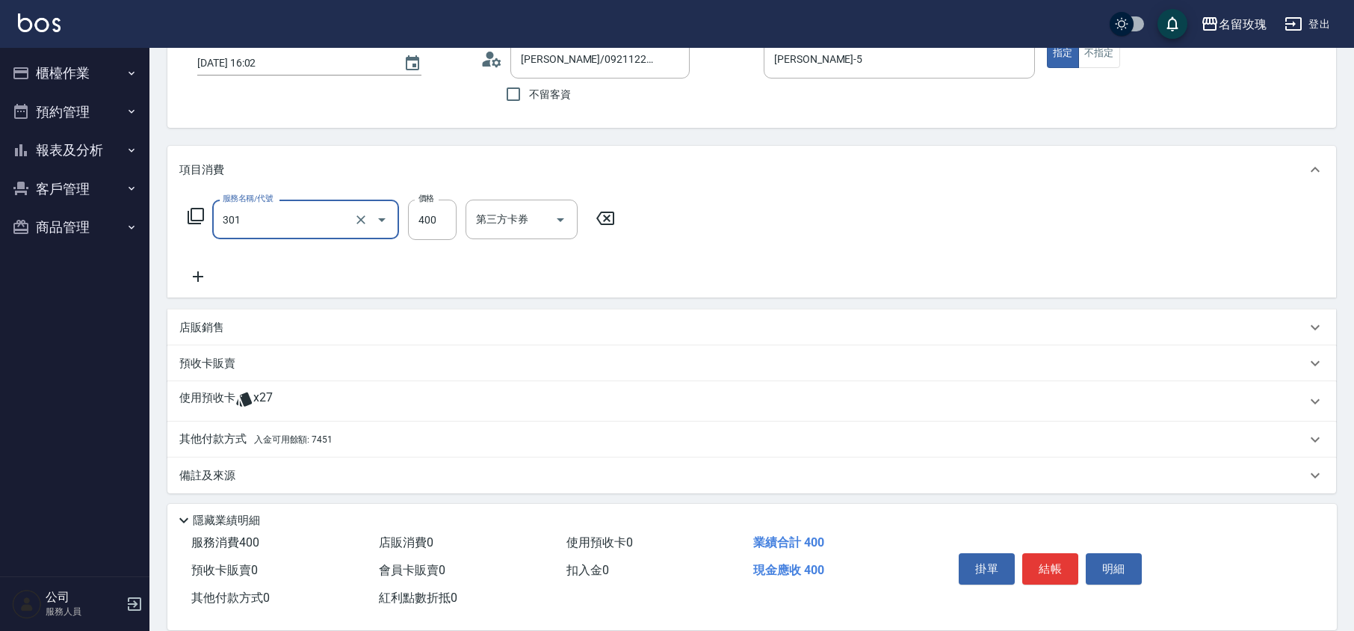
type input "剪髮(301)"
type input "350"
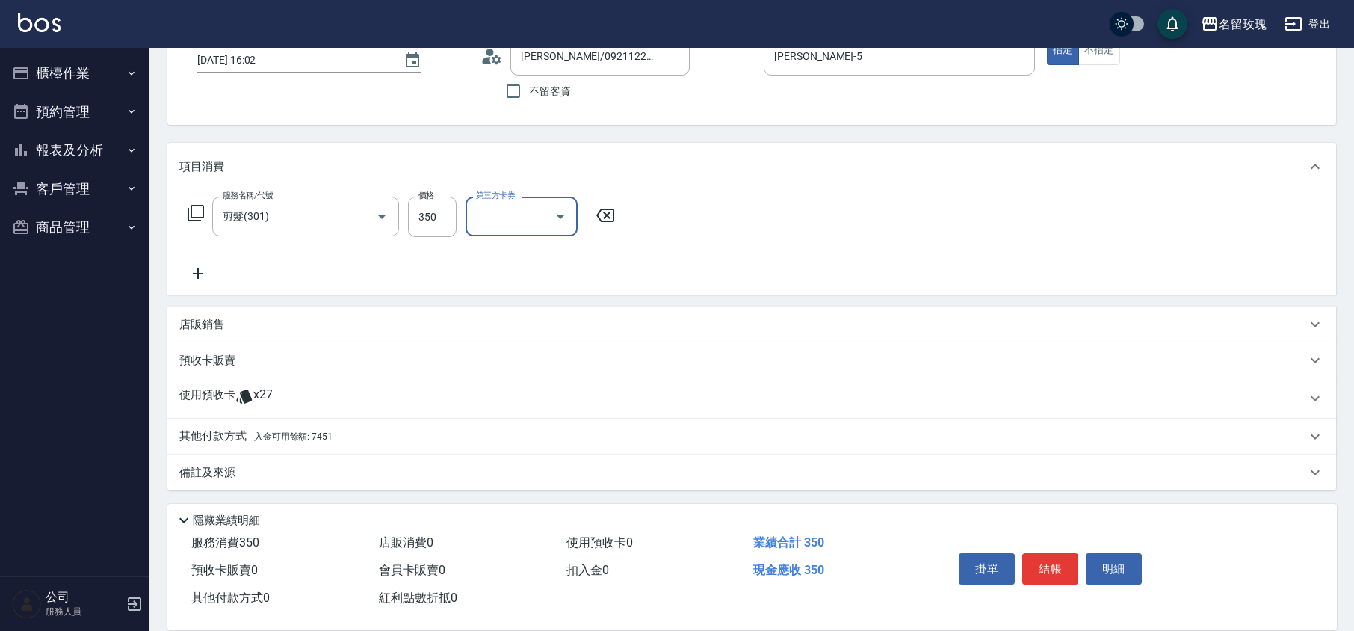
click at [185, 462] on div "備註及來源" at bounding box center [751, 472] width 1169 height 36
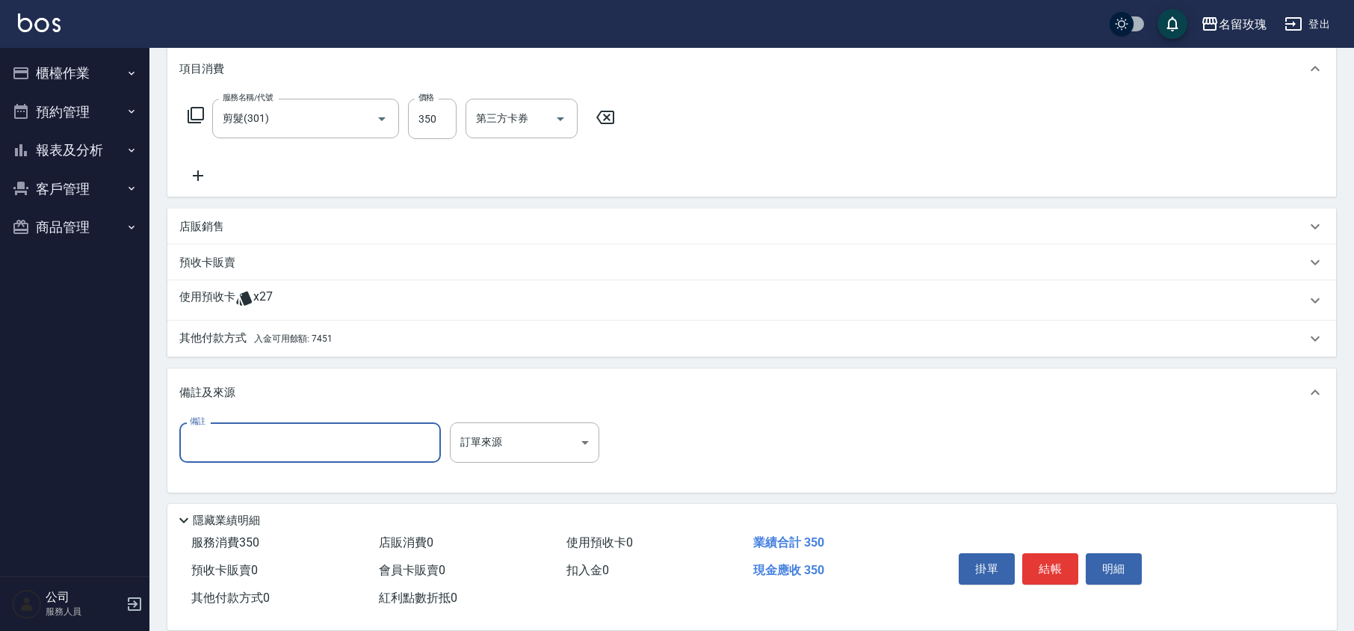
scroll to position [202, 0]
click at [259, 444] on input "備註" at bounding box center [310, 441] width 262 height 40
type input "兒子"
click at [220, 333] on p "其他付款方式 入金可用餘額: 7451" at bounding box center [255, 337] width 153 height 16
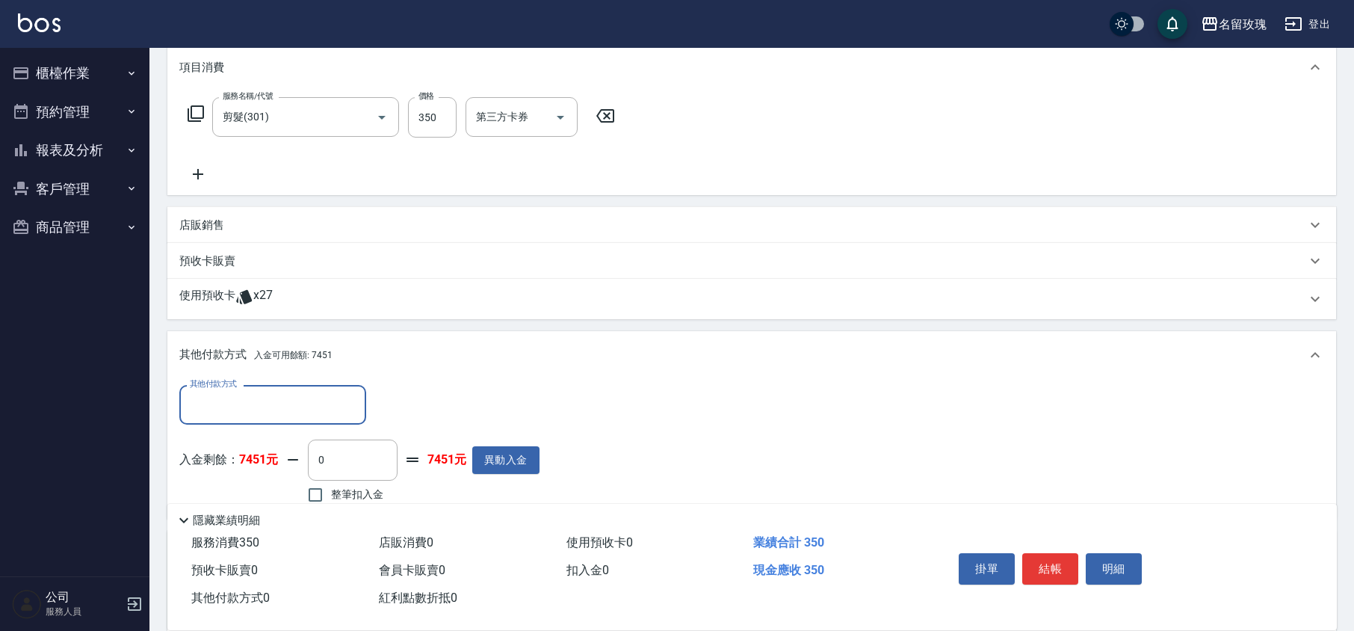
scroll to position [0, 0]
click at [339, 481] on label "整筆扣入金" at bounding box center [342, 494] width 84 height 31
click at [331, 481] on input "整筆扣入金" at bounding box center [315, 494] width 31 height 31
checkbox input "true"
type input "350"
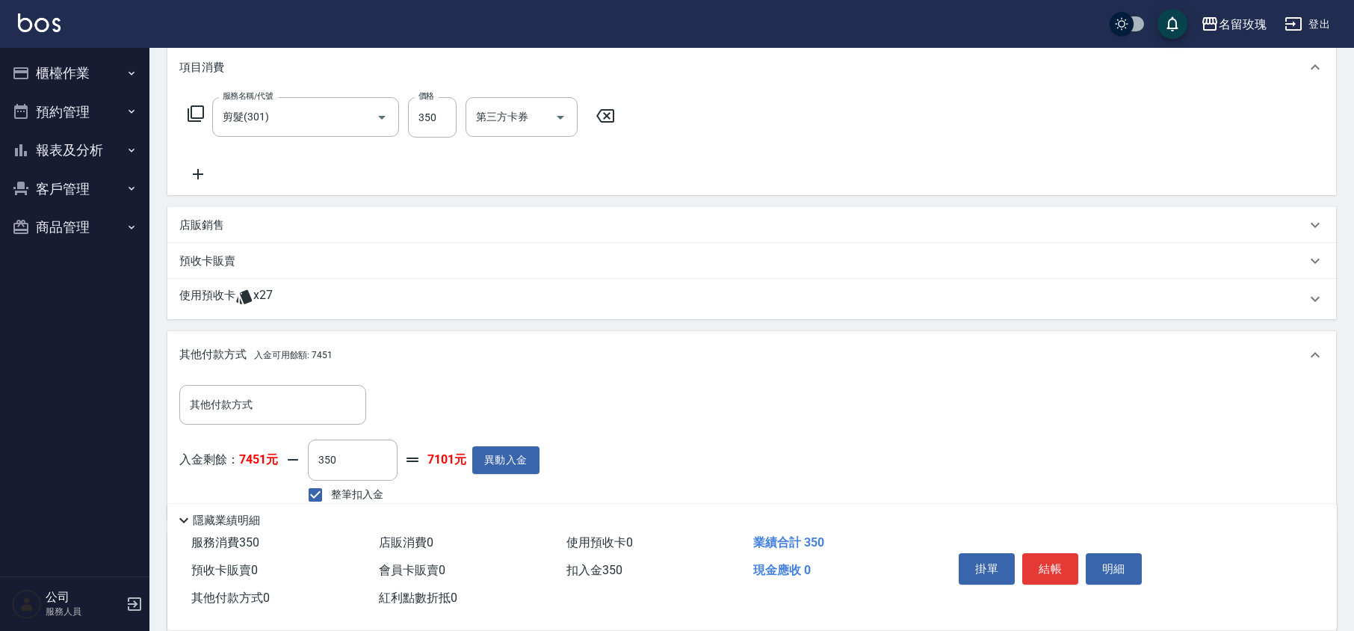
click at [475, 488] on div "入金剩餘： 7451元 350 ​ 整筆扣入金 7101元 異動入金" at bounding box center [359, 472] width 360 height 67
type input "[DATE] 16:05"
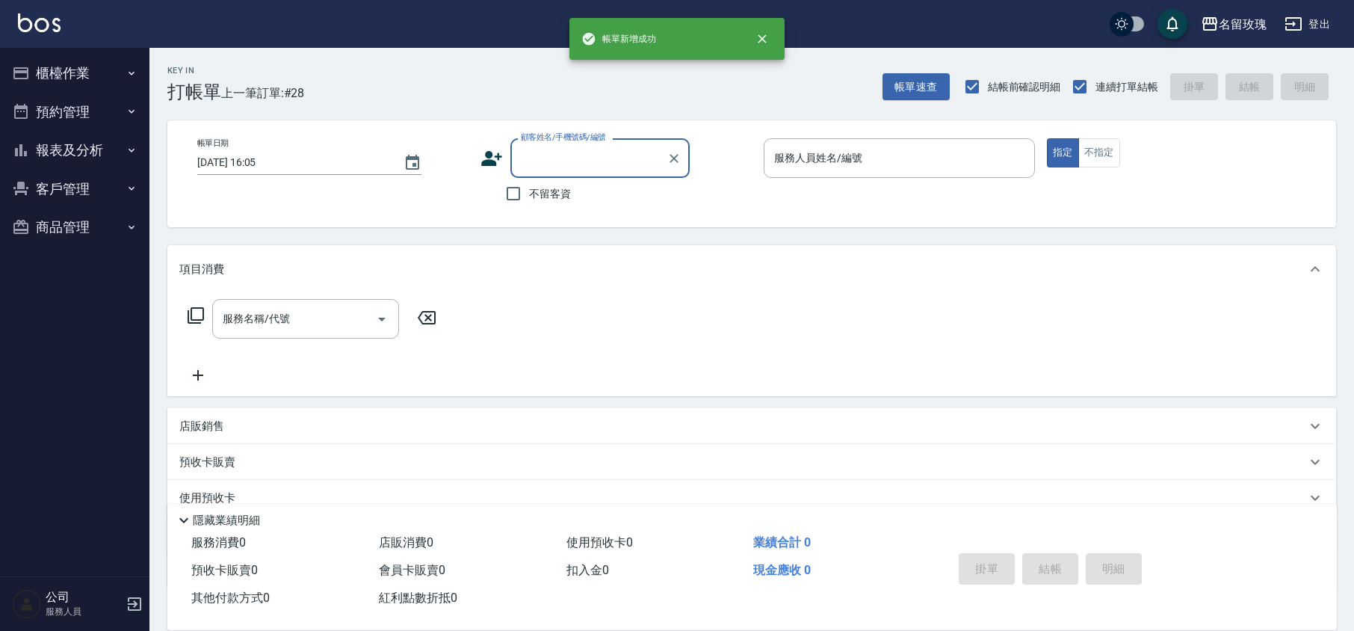
click at [91, 120] on button "預約管理" at bounding box center [74, 112] width 137 height 39
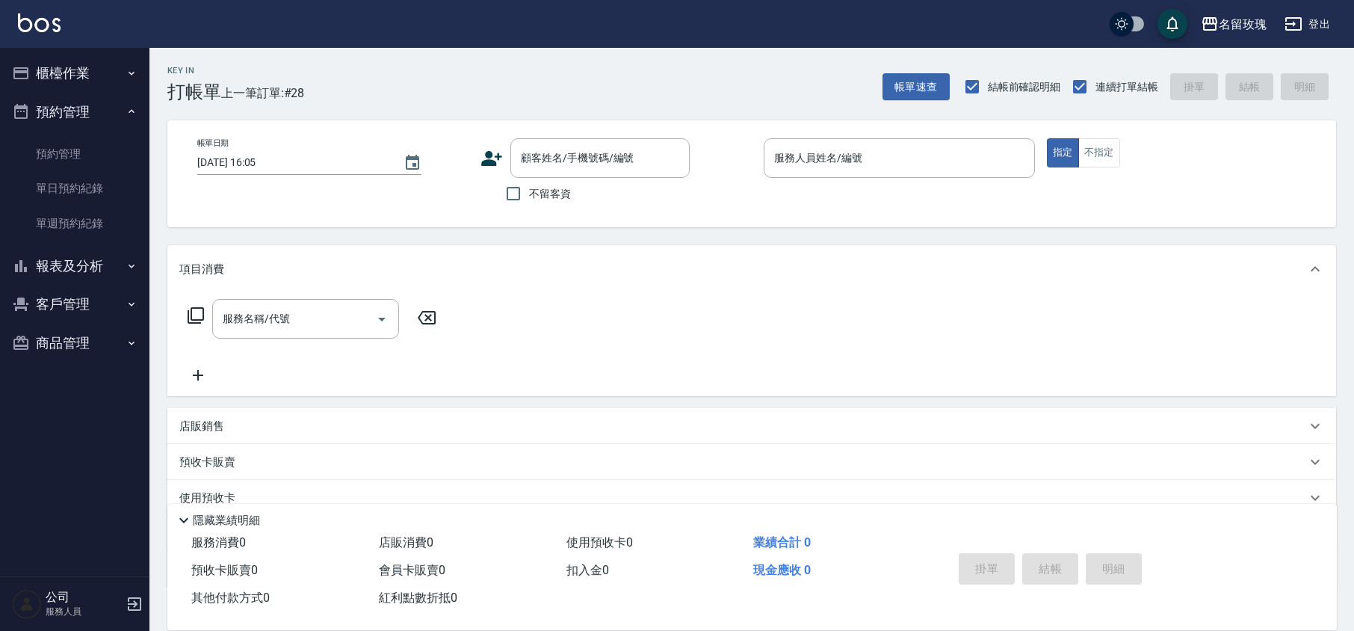
click at [91, 114] on button "預約管理" at bounding box center [74, 112] width 137 height 39
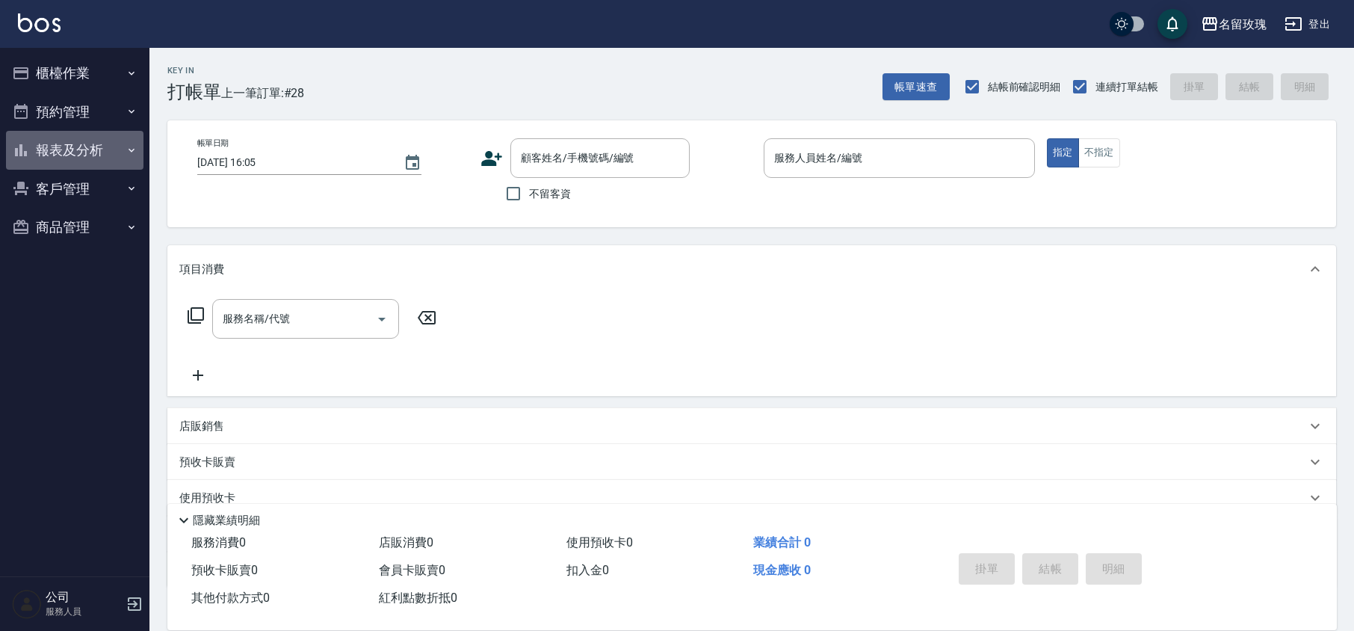
click at [81, 138] on button "報表及分析" at bounding box center [74, 150] width 137 height 39
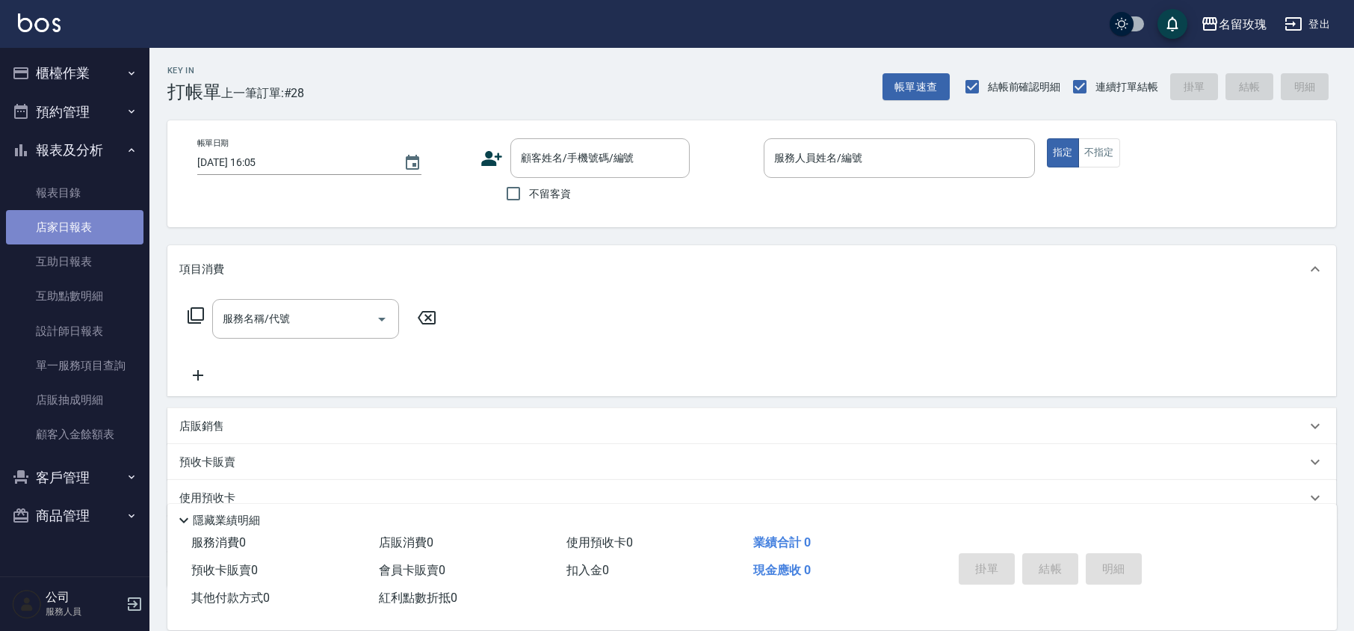
click at [90, 239] on link "店家日報表" at bounding box center [74, 227] width 137 height 34
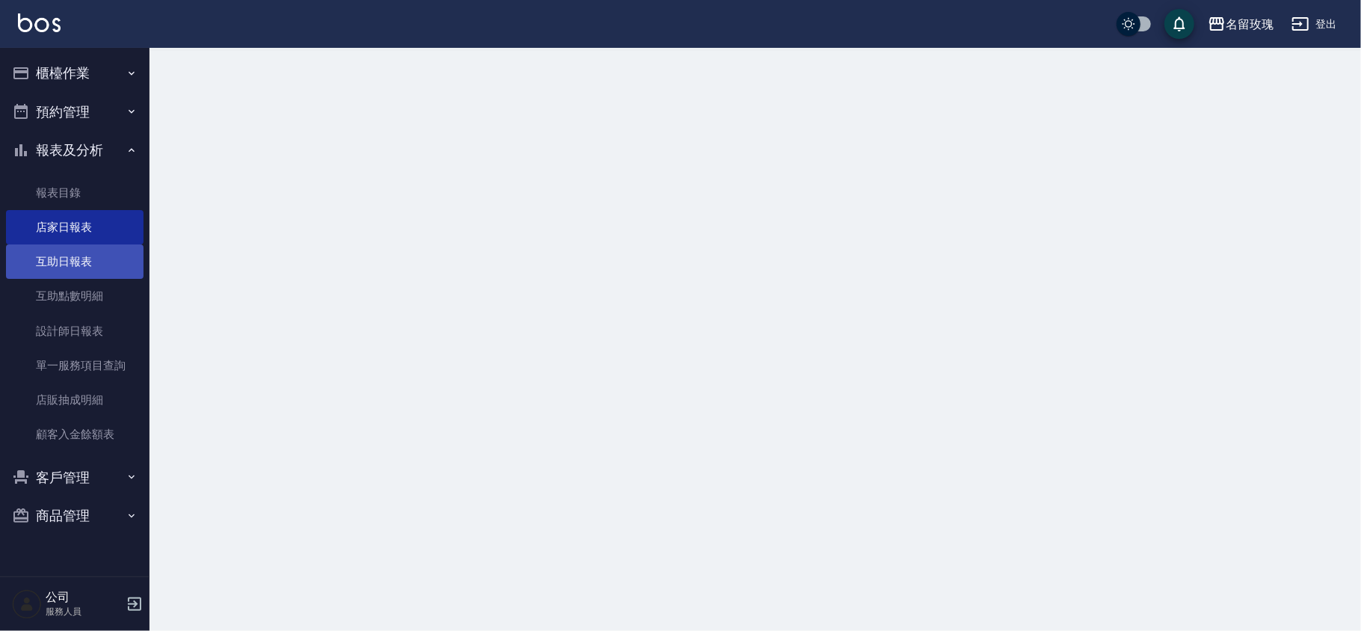
click at [93, 257] on link "互助日報表" at bounding box center [74, 261] width 137 height 34
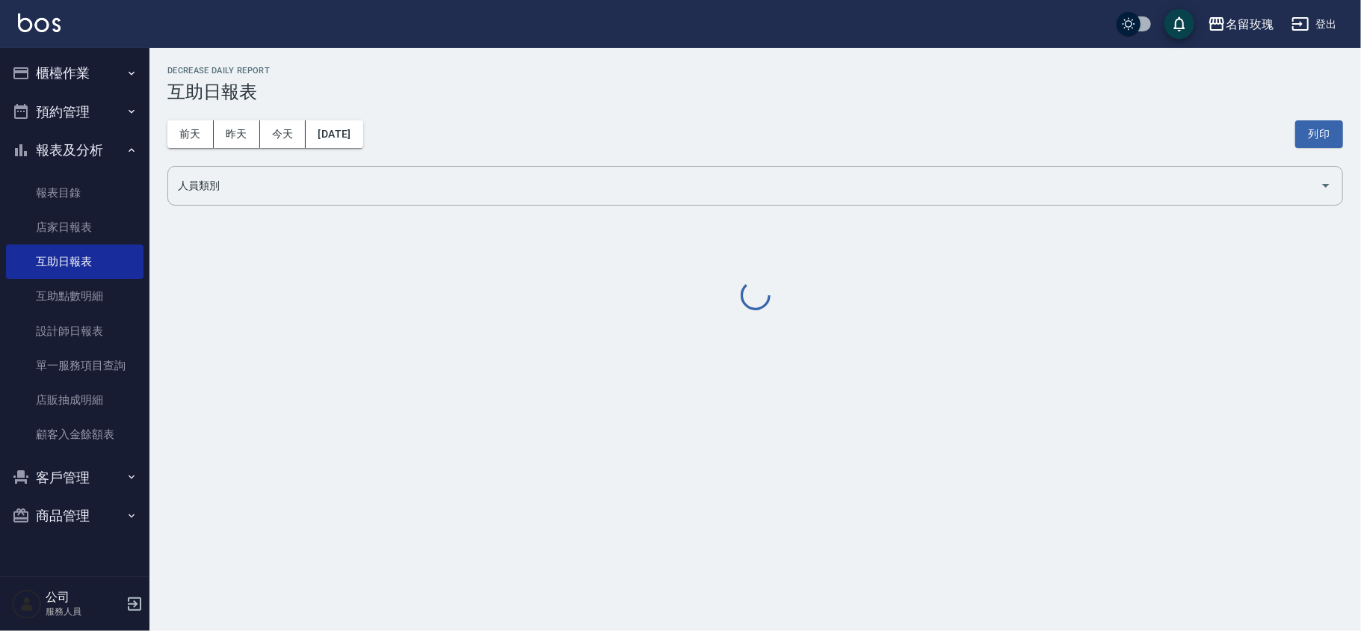
click at [583, 103] on div "[DATE] [DATE] [DATE] [DATE] 列印" at bounding box center [754, 134] width 1175 height 64
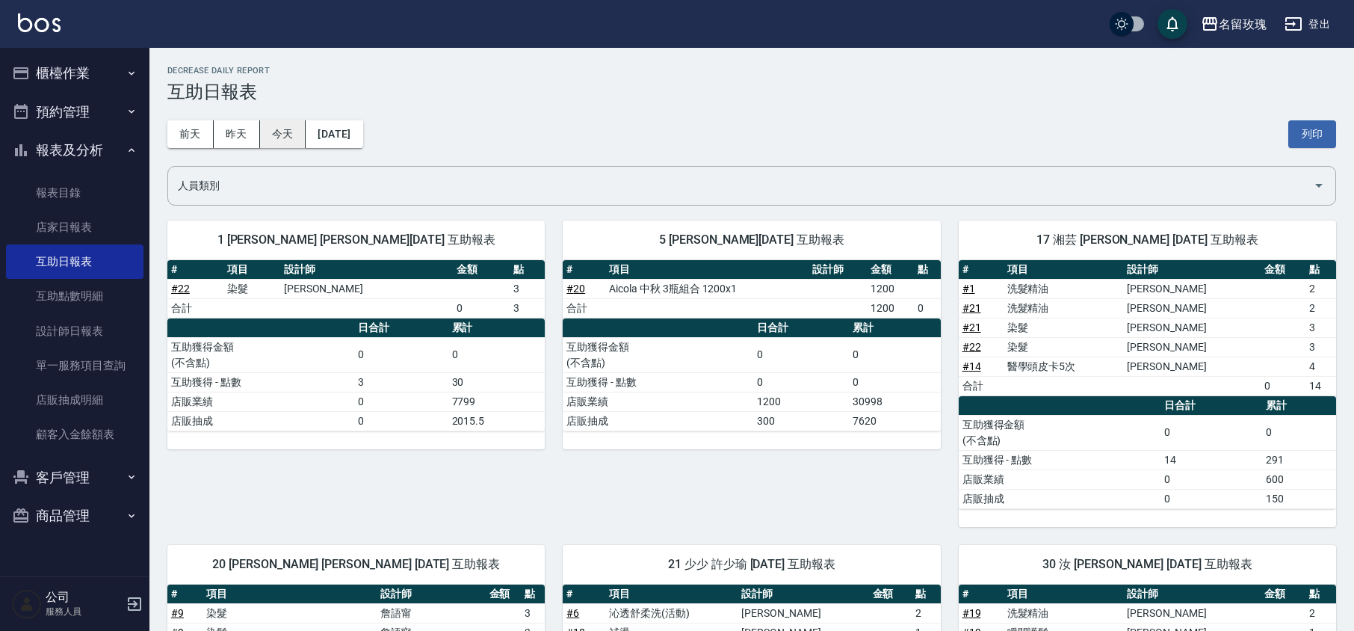
click at [264, 135] on button "今天" at bounding box center [283, 134] width 46 height 28
click at [244, 137] on button "昨天" at bounding box center [237, 134] width 46 height 28
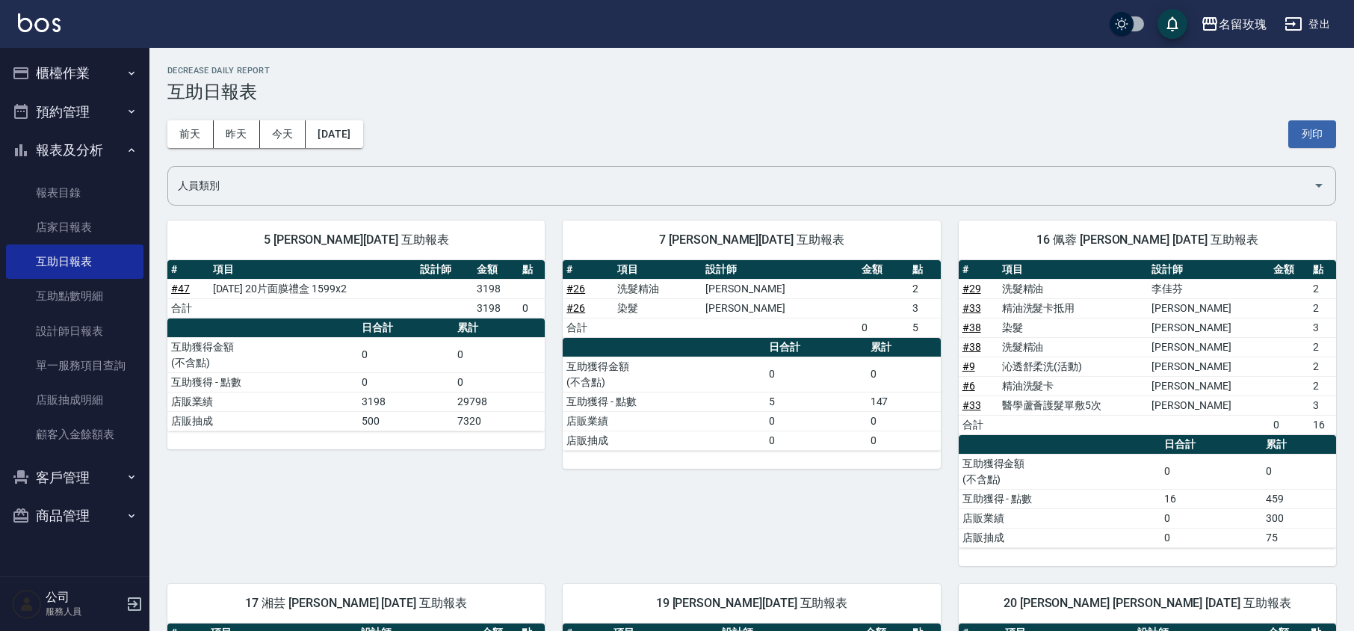
click at [498, 91] on h3 "互助日報表" at bounding box center [751, 91] width 1169 height 21
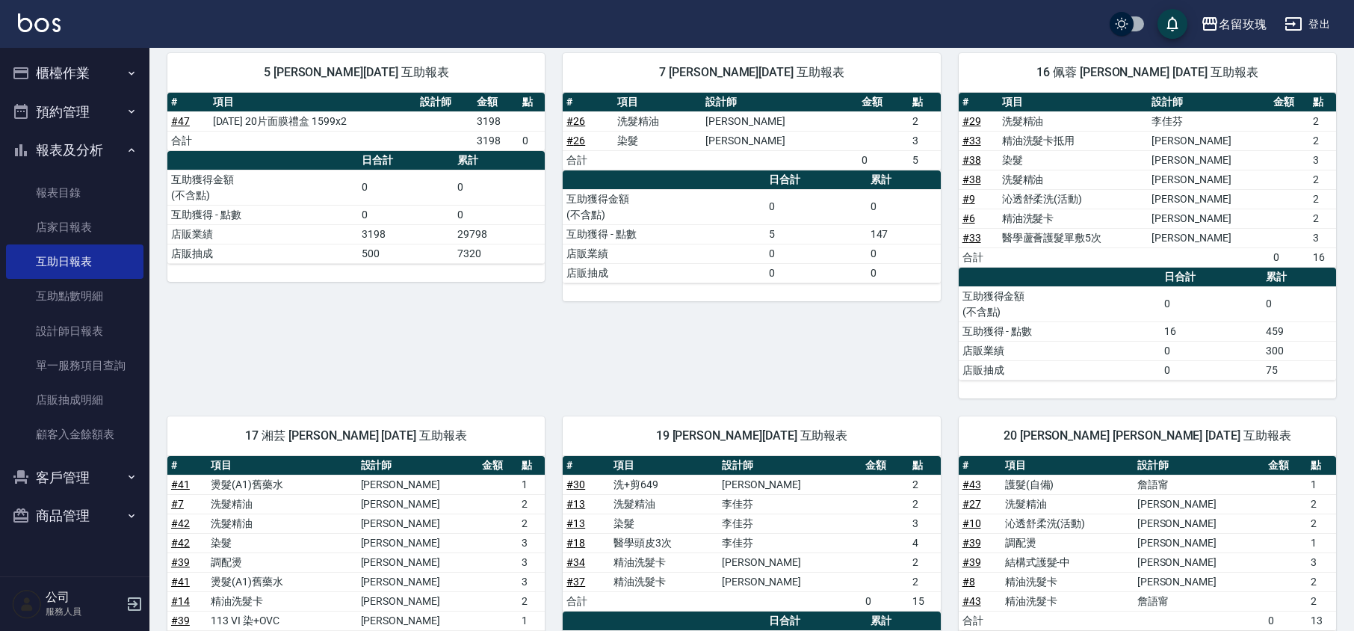
scroll to position [398, 0]
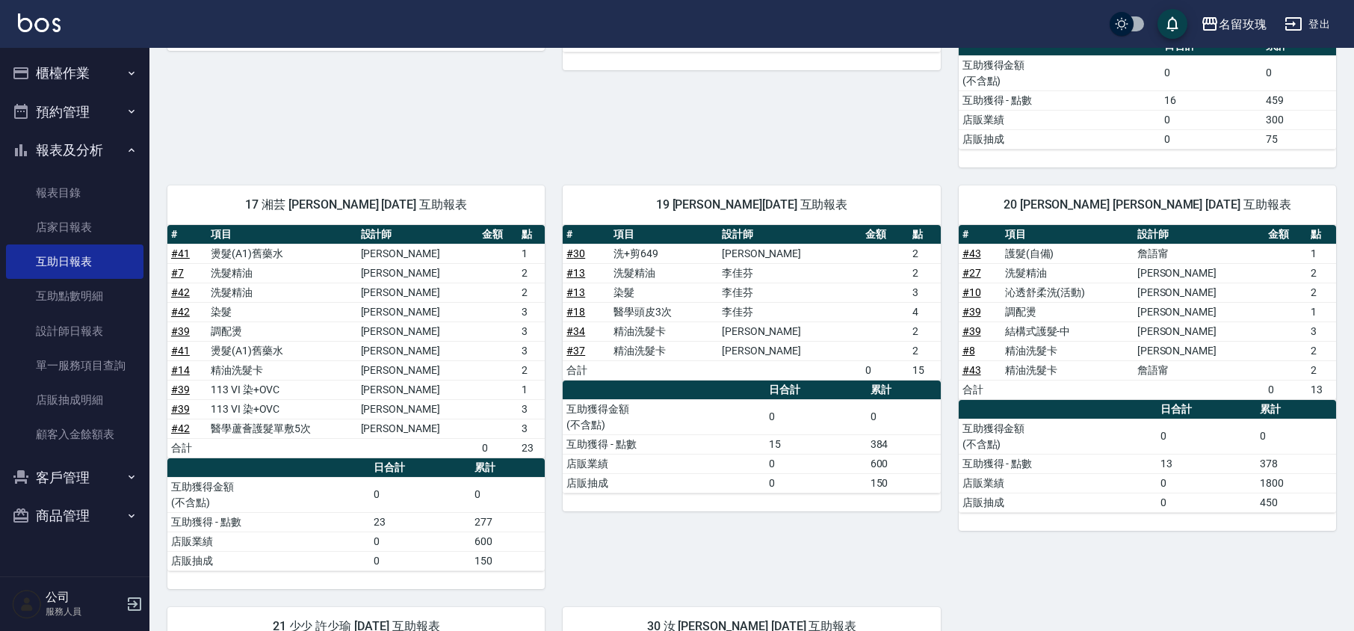
click at [118, 158] on button "報表及分析" at bounding box center [74, 150] width 137 height 39
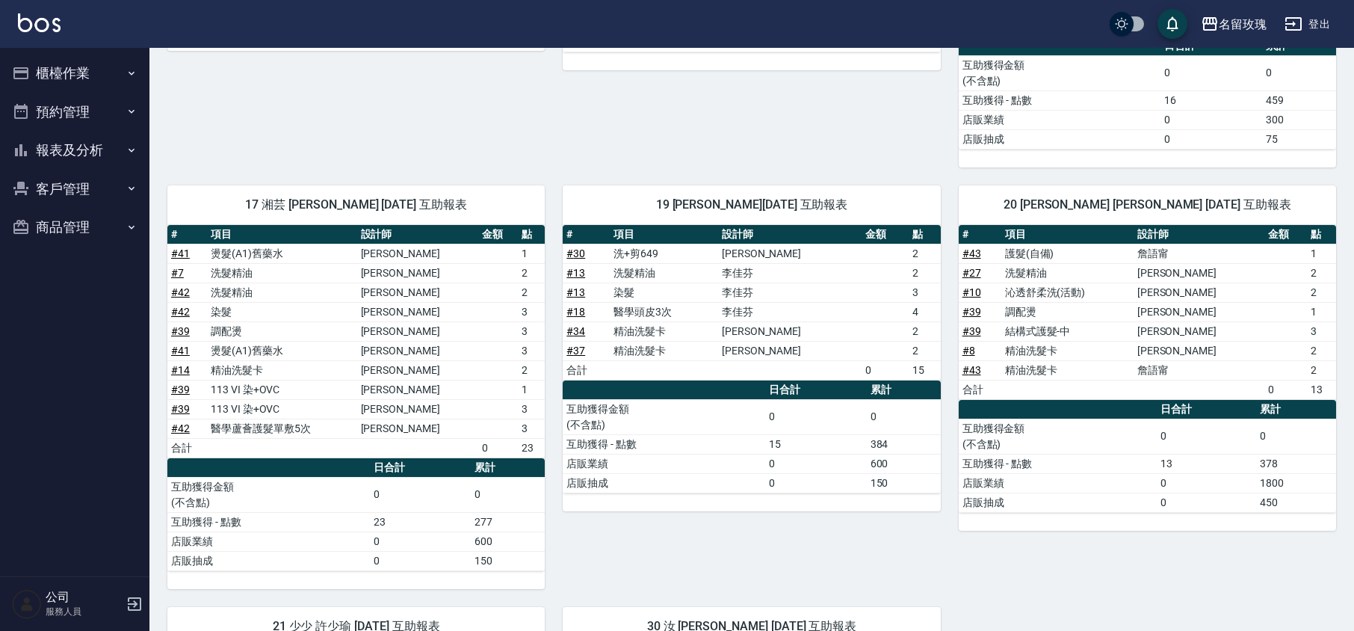
scroll to position [0, 0]
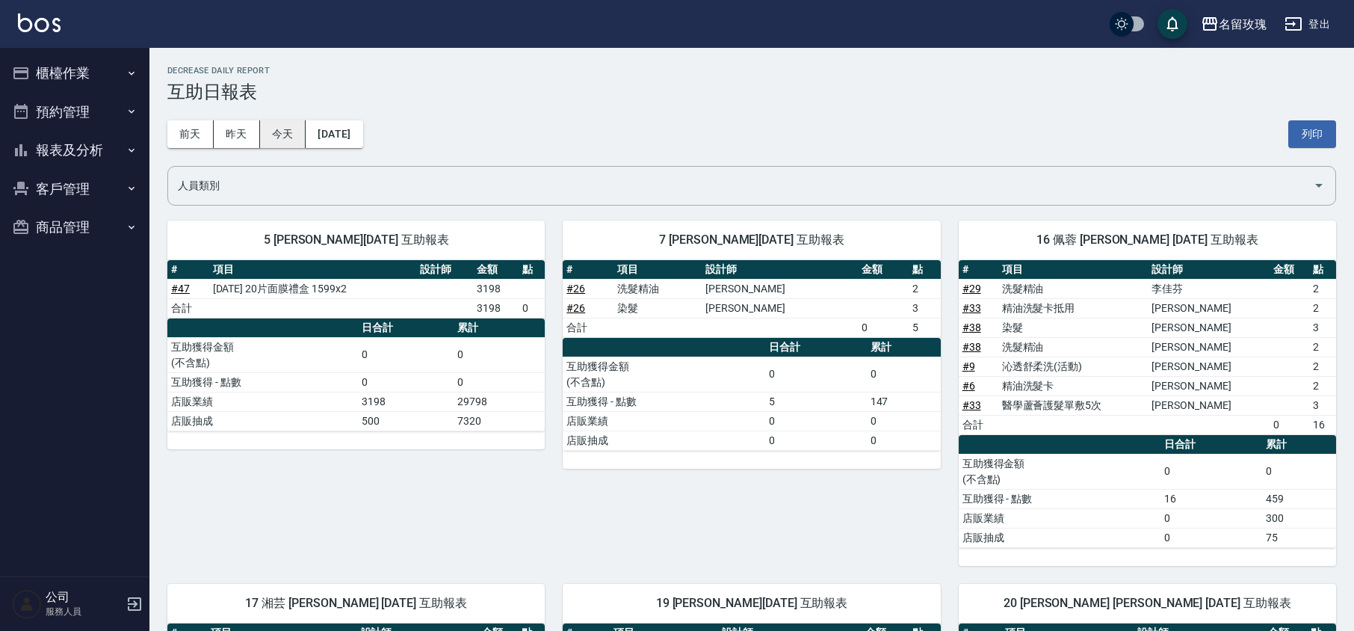
click at [263, 135] on button "今天" at bounding box center [283, 134] width 46 height 28
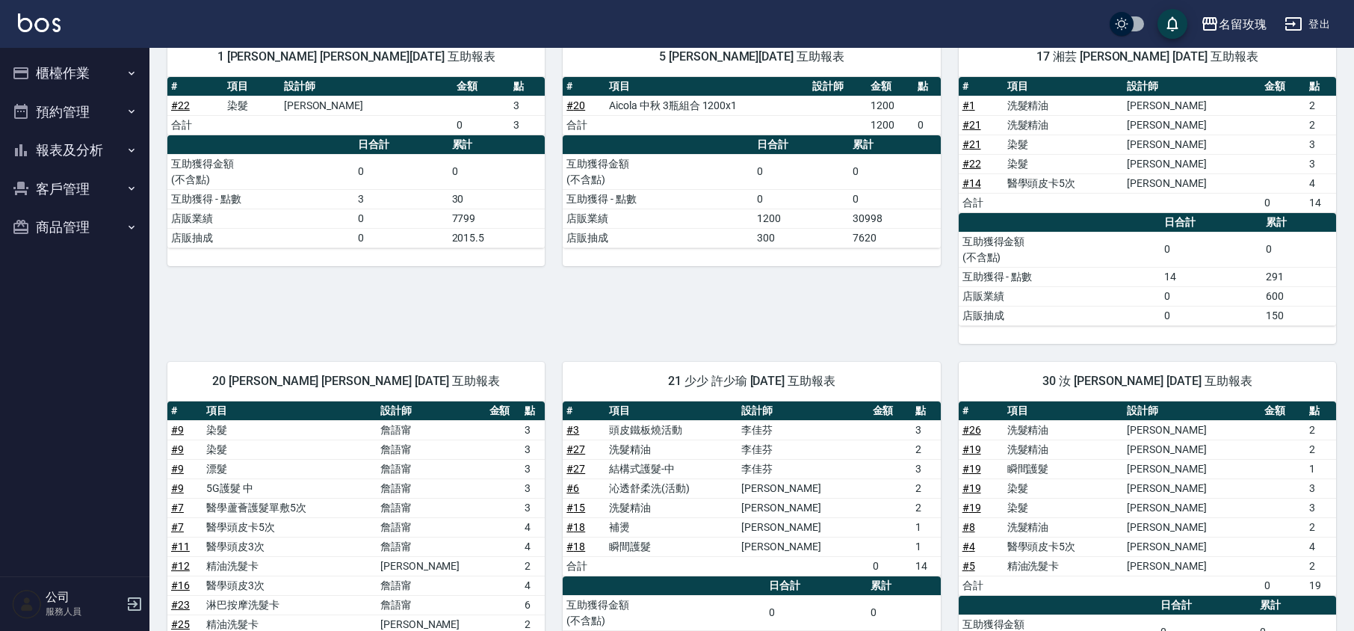
scroll to position [383, 0]
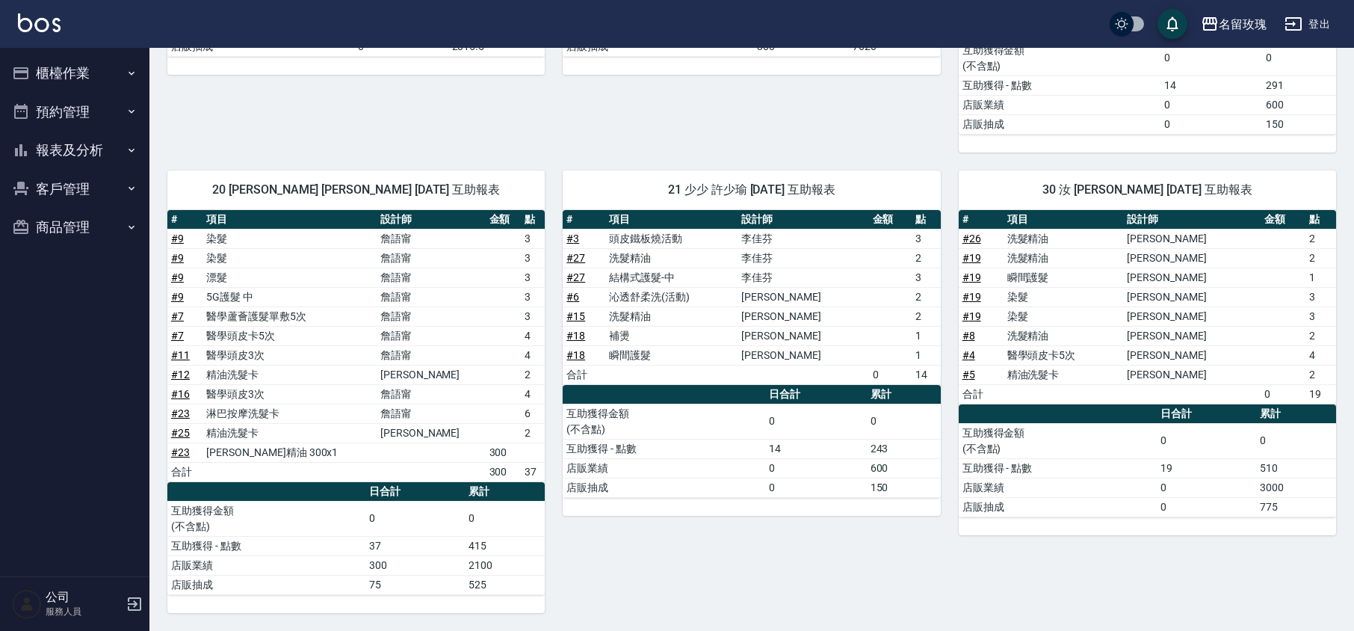
click at [40, 58] on button "櫃檯作業" at bounding box center [74, 73] width 137 height 39
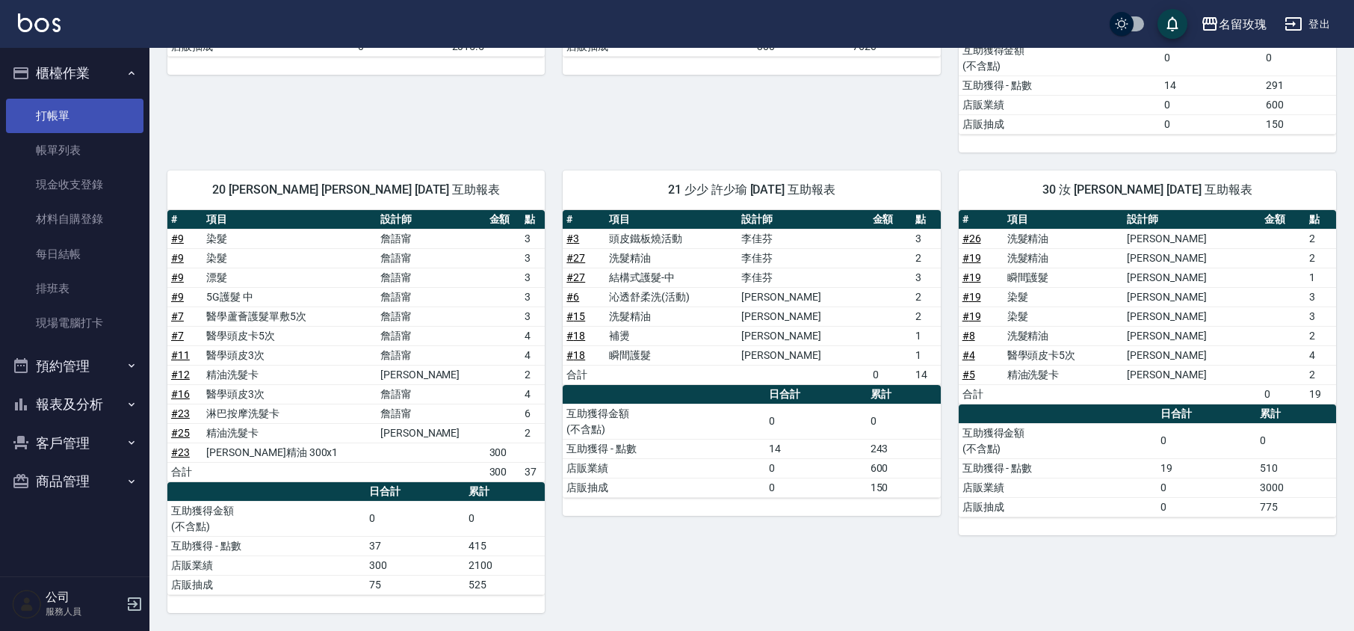
click at [52, 111] on link "打帳單" at bounding box center [74, 116] width 137 height 34
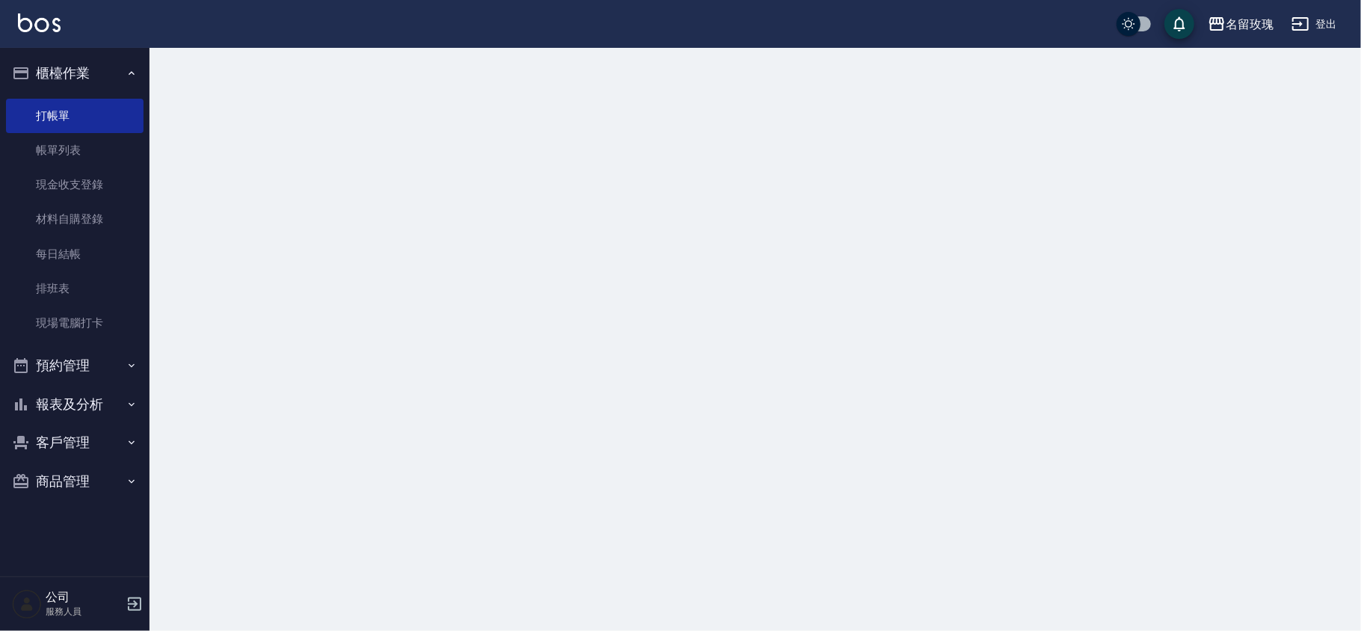
click at [76, 75] on button "櫃檯作業" at bounding box center [74, 73] width 137 height 39
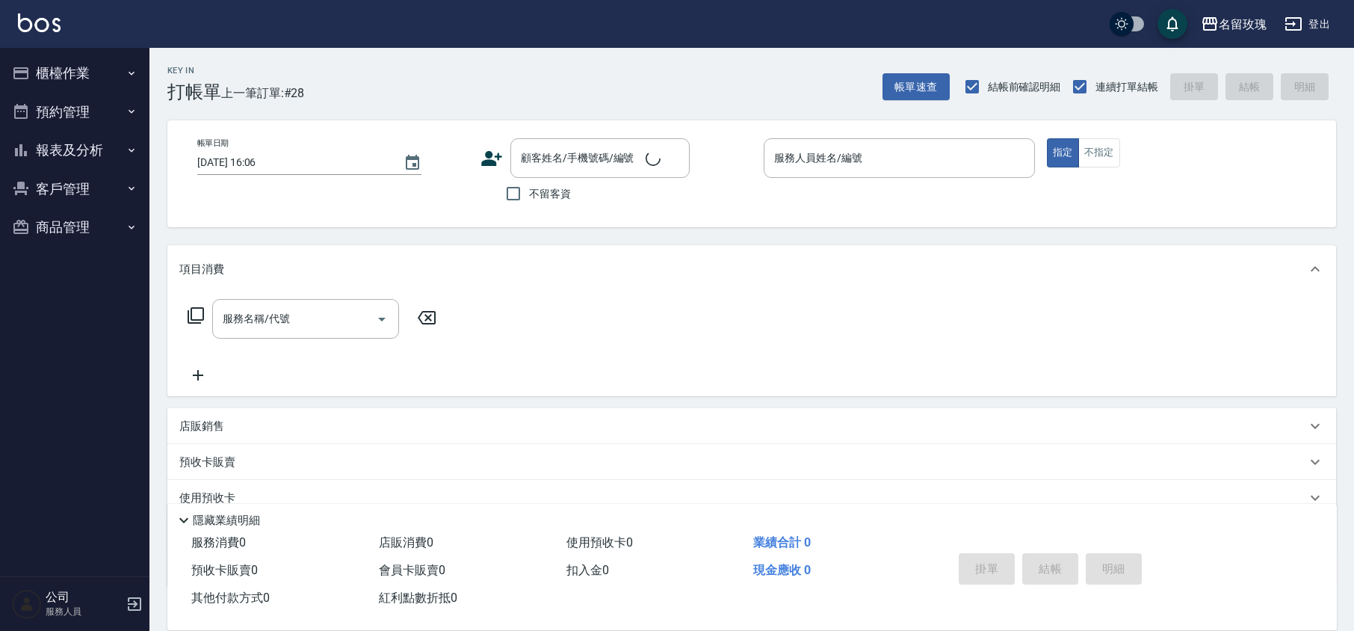
click at [434, 90] on div "Key In 打帳單 上一筆訂單:#28 帳單速查 結帳前確認明細 連續打單結帳 掛單 結帳 明細" at bounding box center [742, 75] width 1187 height 55
click at [78, 94] on button "預約管理" at bounding box center [74, 112] width 137 height 39
click at [67, 66] on button "櫃檯作業" at bounding box center [74, 73] width 137 height 39
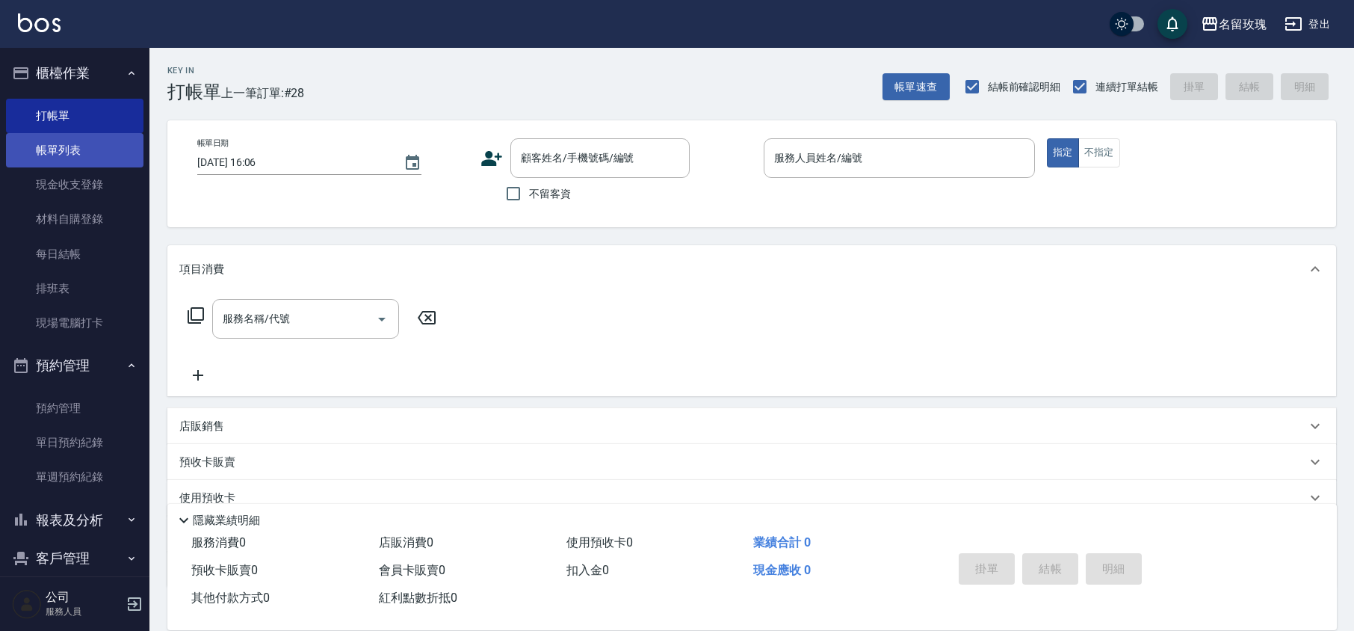
click at [75, 157] on link "帳單列表" at bounding box center [74, 150] width 137 height 34
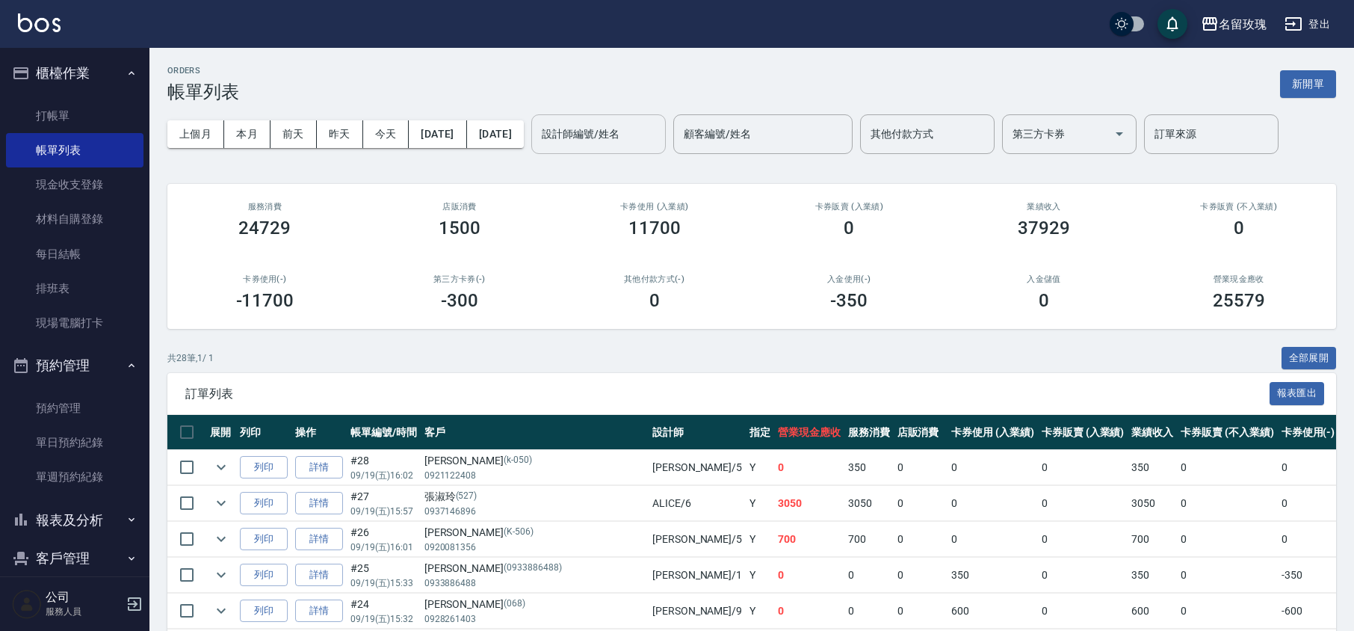
click at [628, 135] on input "設計師編號/姓名" at bounding box center [598, 134] width 121 height 26
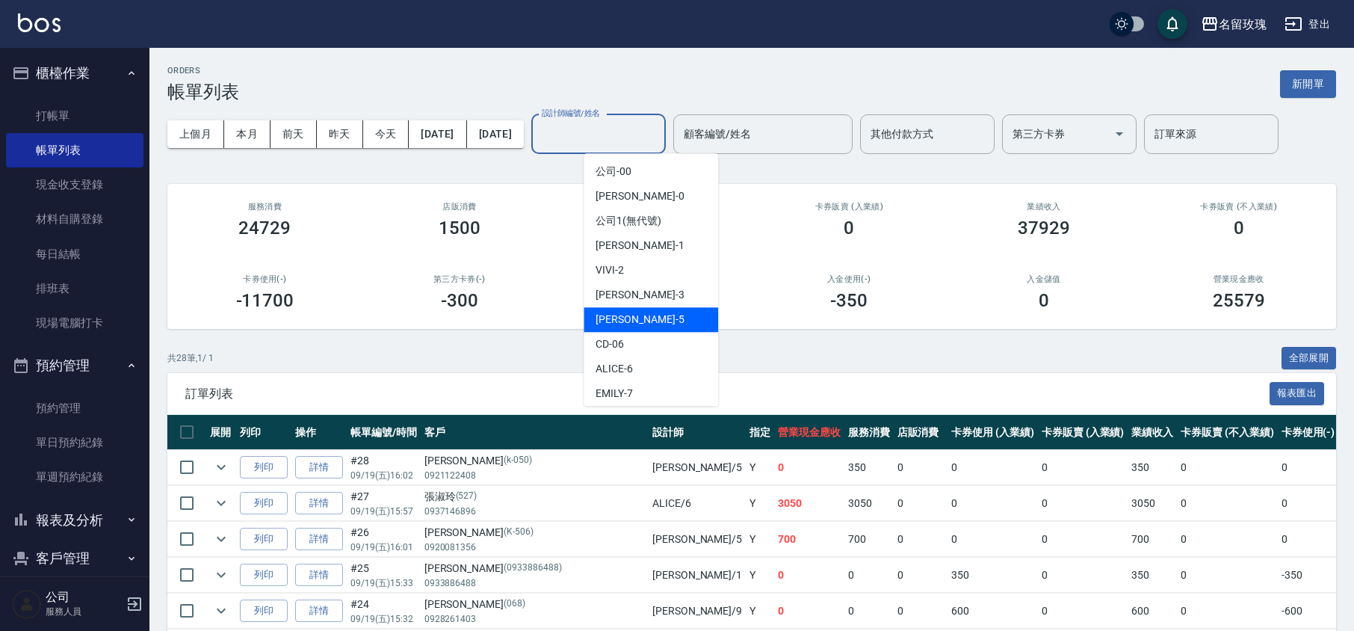
click at [687, 318] on div "[PERSON_NAME] -5" at bounding box center [651, 319] width 135 height 25
type input "[PERSON_NAME]-5"
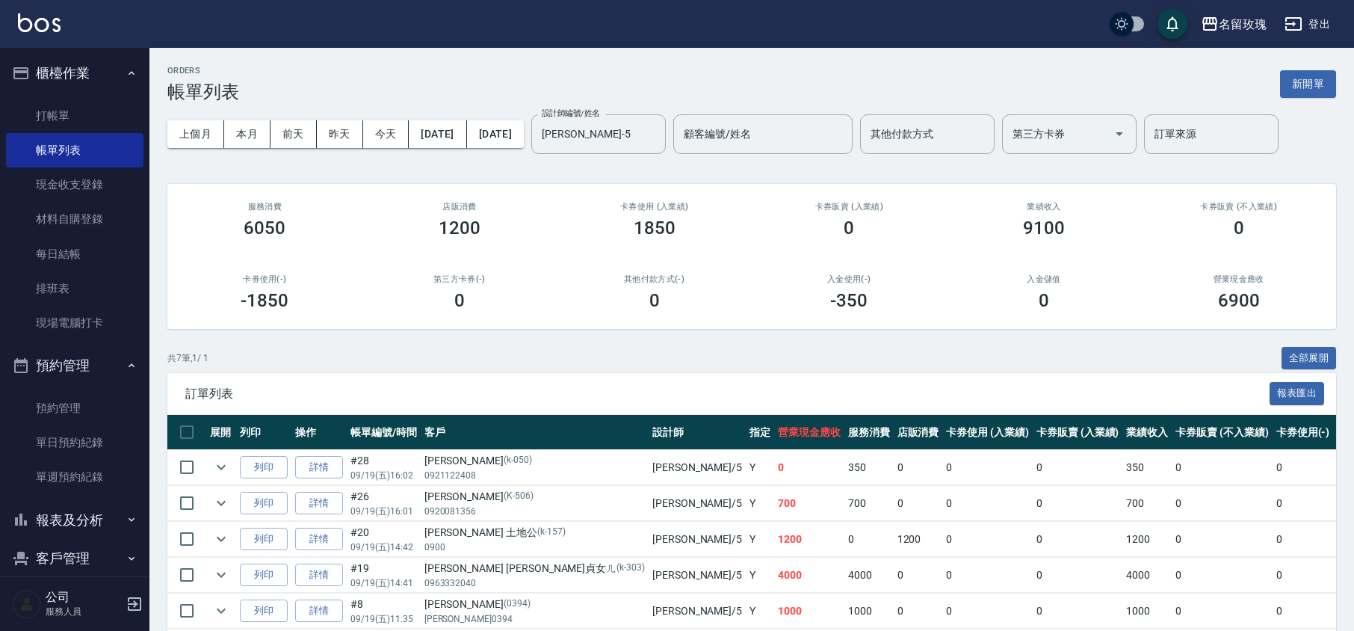
click at [649, 176] on div "ORDERS 帳單列表 新開單 上個月 本月 [DATE] [DATE] [DATE] [DATE] [DATE] 設計師編號/姓名 [PERSON_NAME…" at bounding box center [751, 403] width 1205 height 711
